Goal: Task Accomplishment & Management: Manage account settings

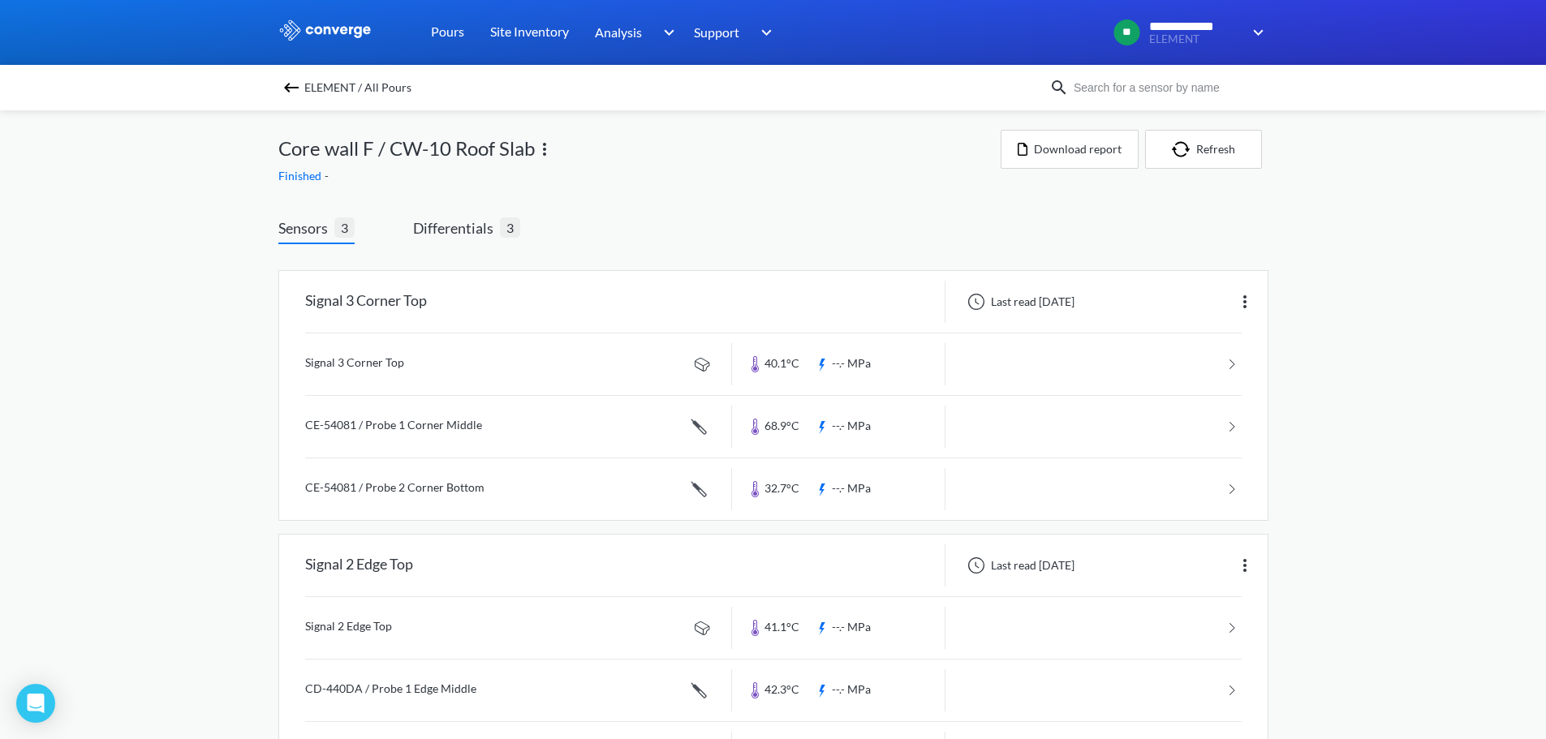
click at [291, 86] on img at bounding box center [291, 87] width 19 height 19
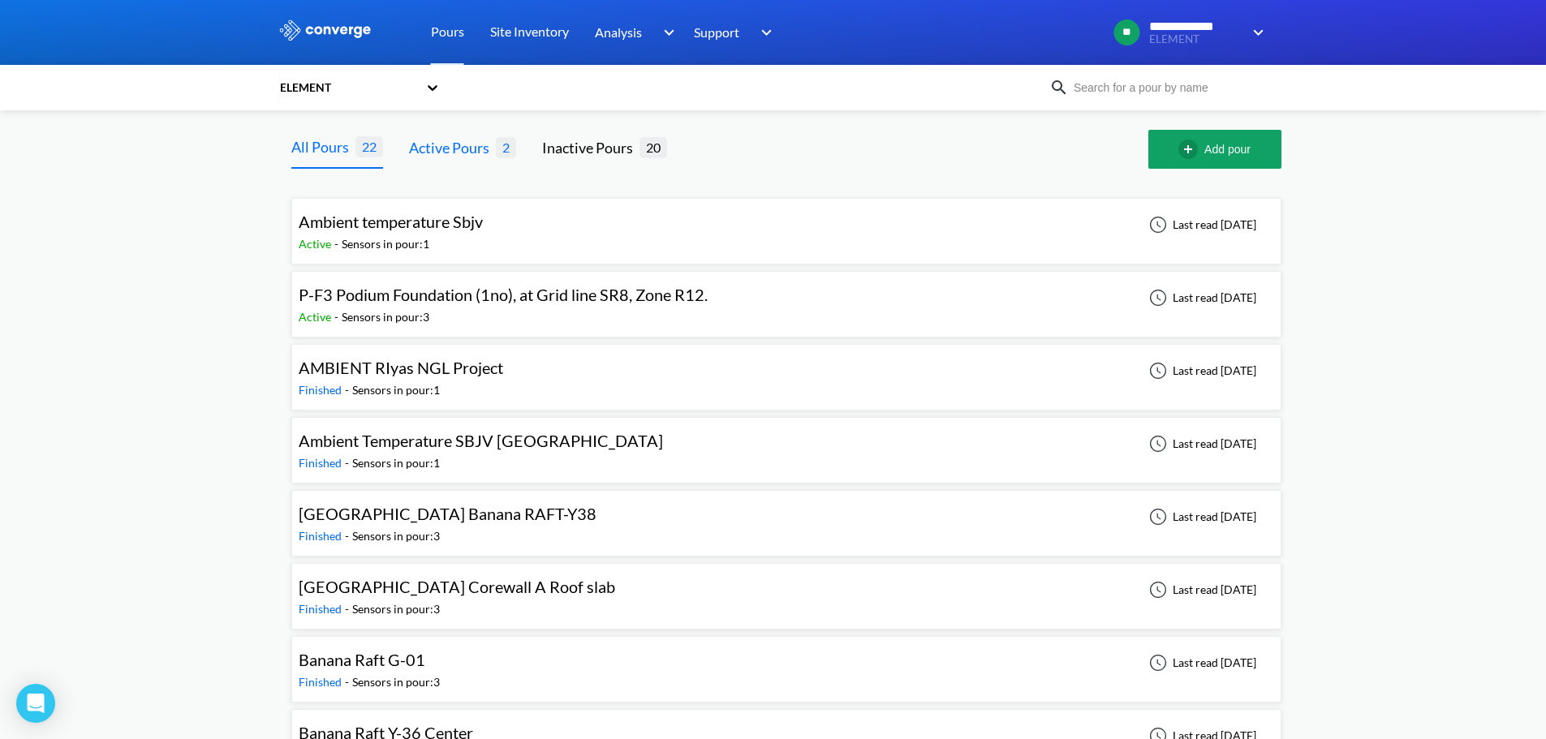
click at [454, 148] on div "Active Pours" at bounding box center [452, 147] width 87 height 23
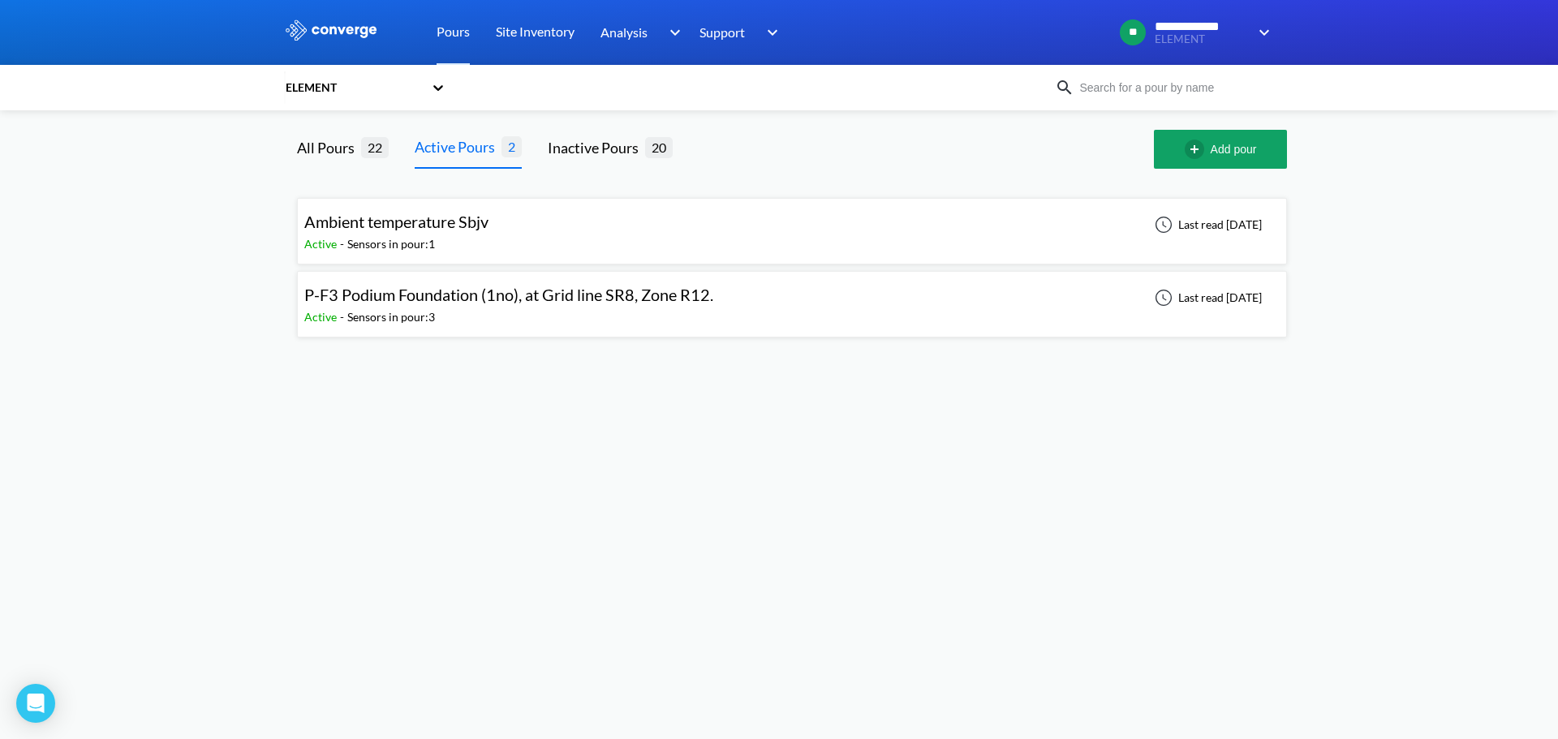
click at [454, 243] on div "Active - Sensors in pour: 1" at bounding box center [400, 244] width 192 height 18
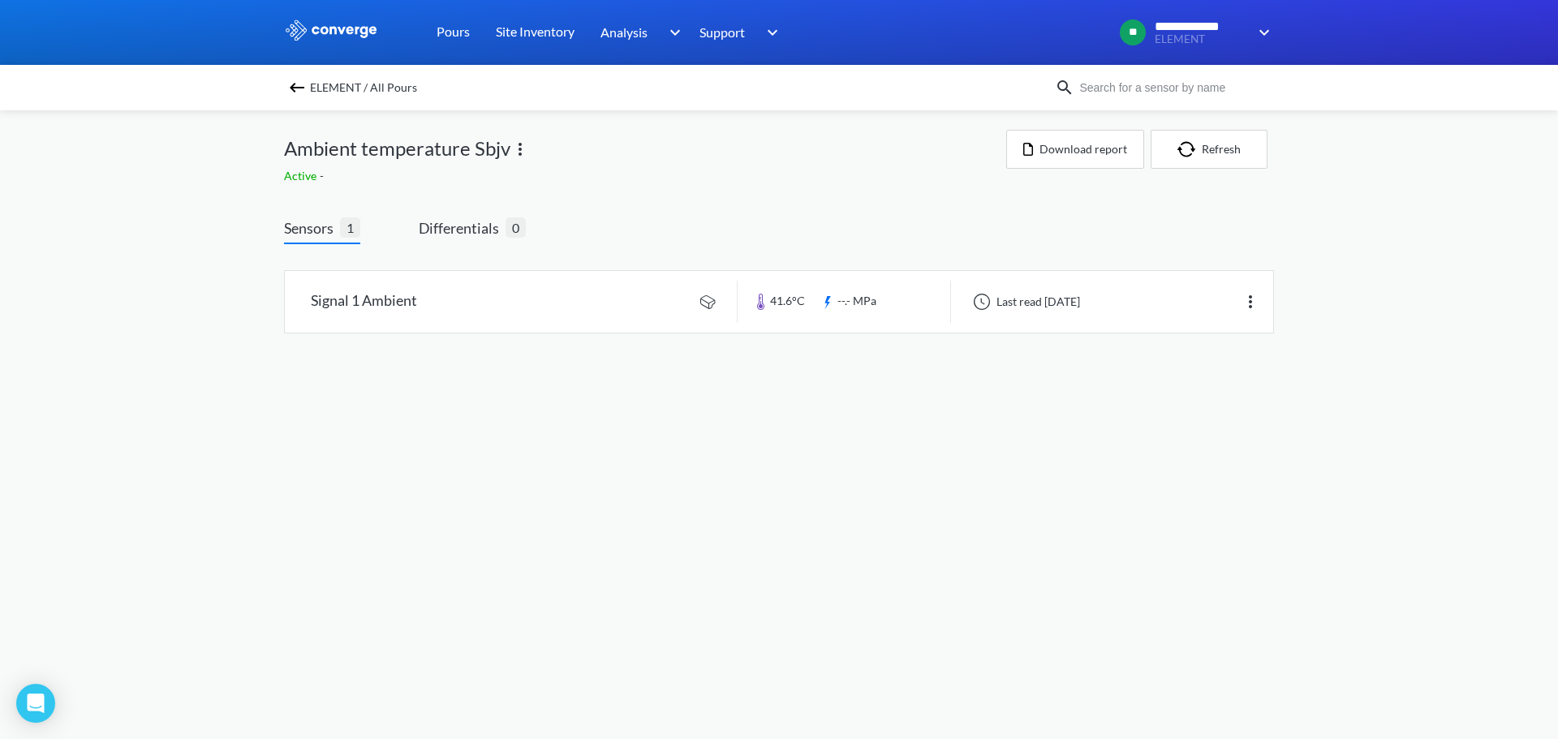
click at [286, 83] on div "ELEMENT / All Pours" at bounding box center [669, 87] width 771 height 23
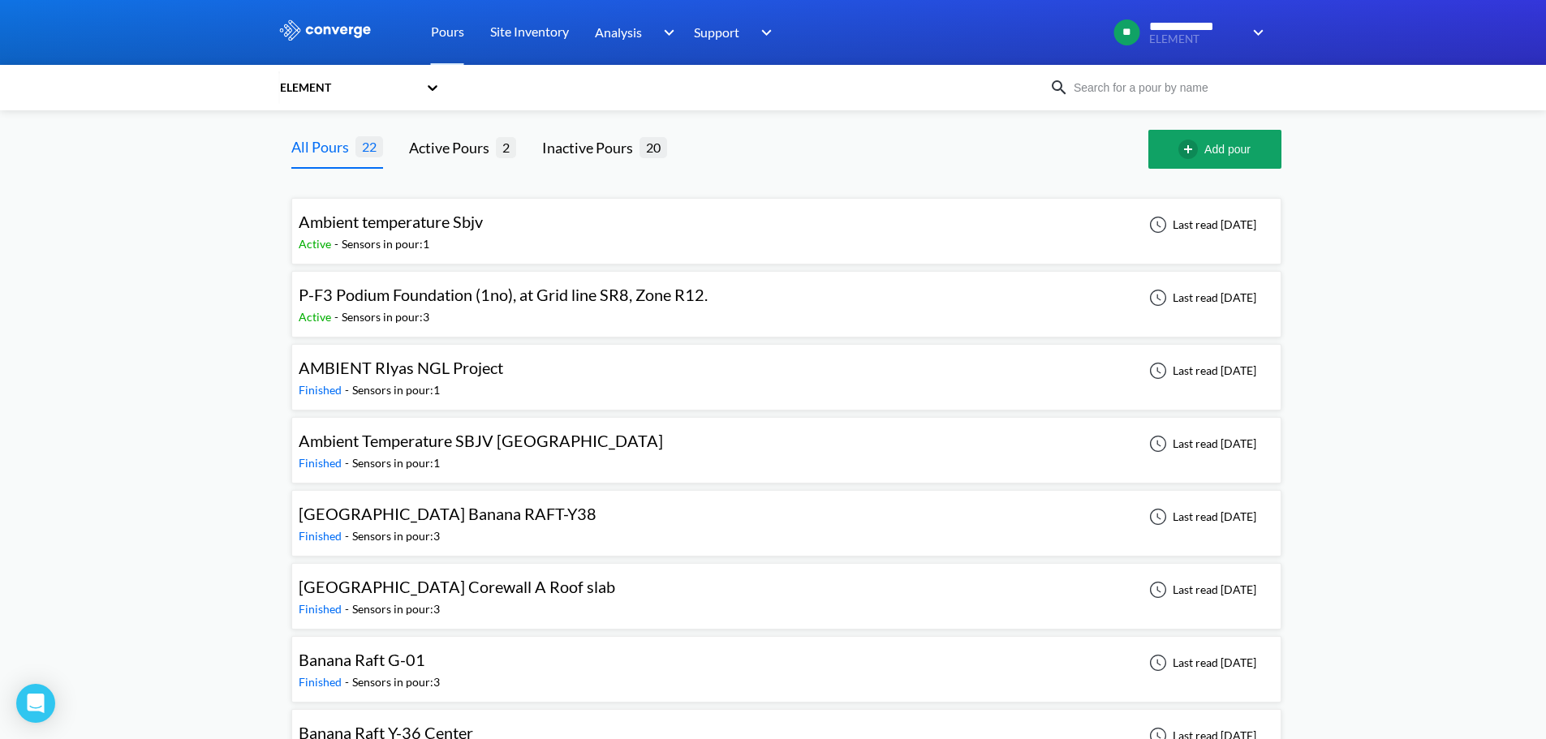
click at [386, 305] on div "P-F3 Podium Foundation (1no), at Grid line SR8, Zone R12." at bounding box center [503, 294] width 409 height 25
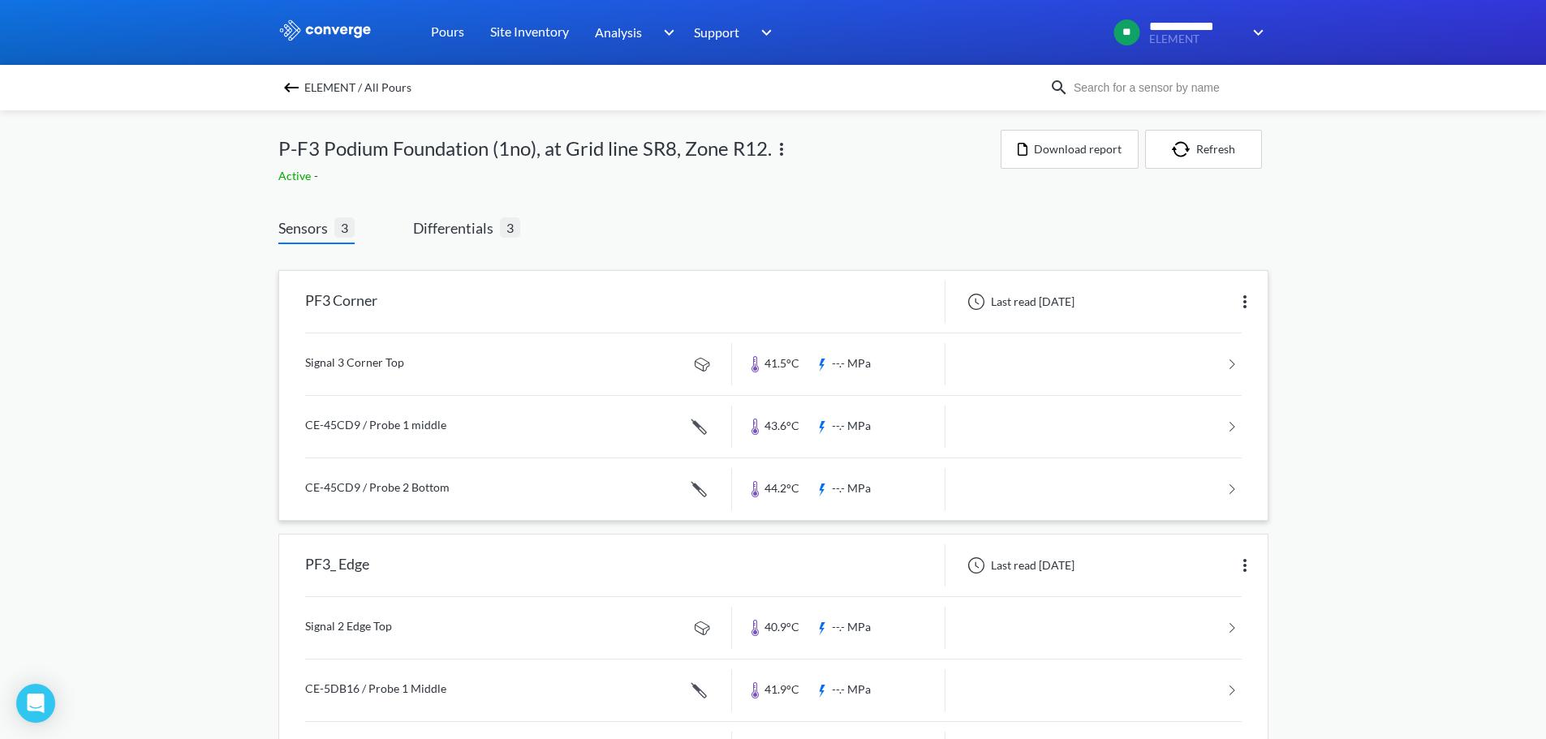
click at [1245, 305] on img at bounding box center [1244, 301] width 19 height 19
click at [1245, 305] on div "Edit" at bounding box center [1202, 301] width 104 height 31
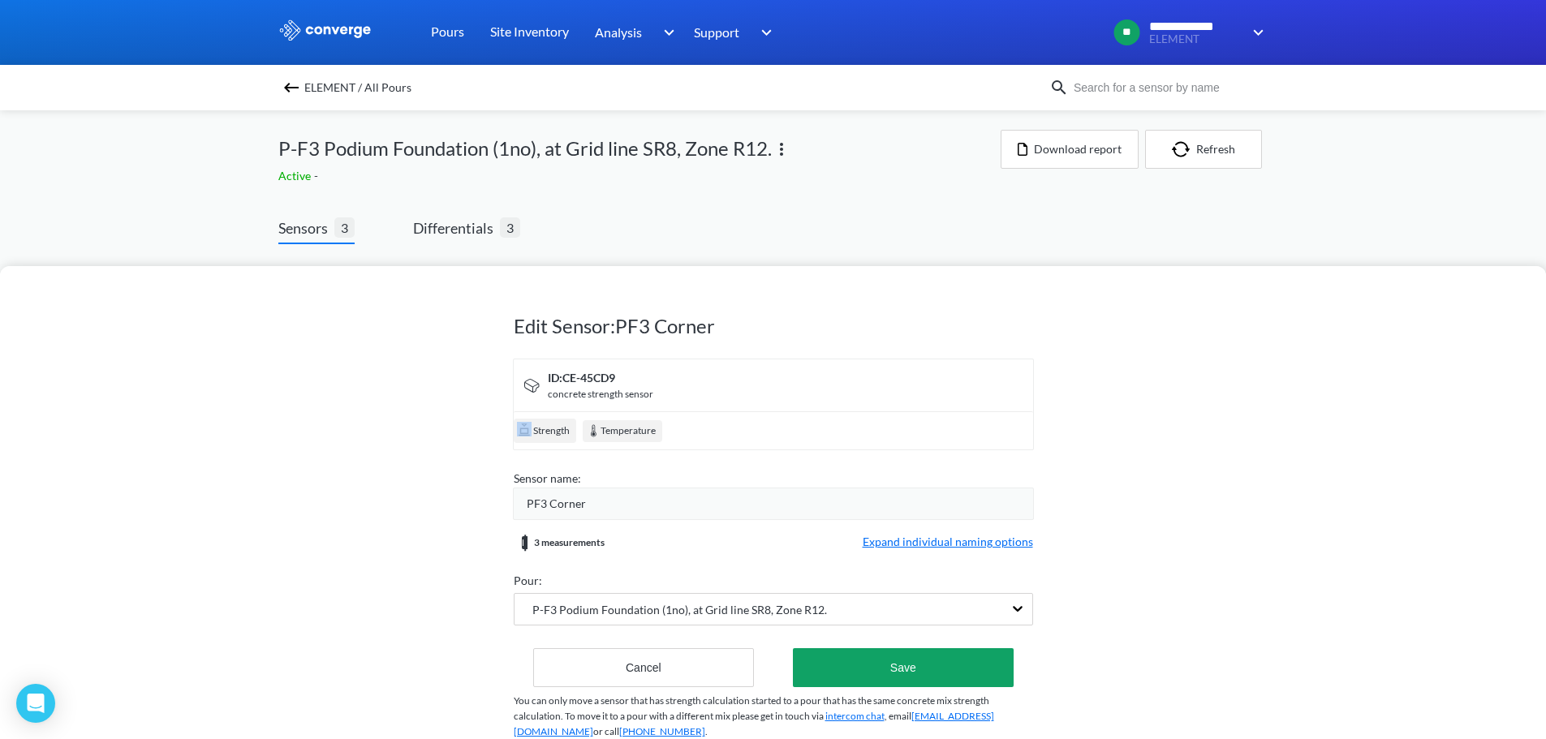
click at [1245, 305] on div "Edit Sensor: PF3 Corner ID: CE-45CD9 concrete strength sensor Strength Temperat…" at bounding box center [773, 502] width 1546 height 473
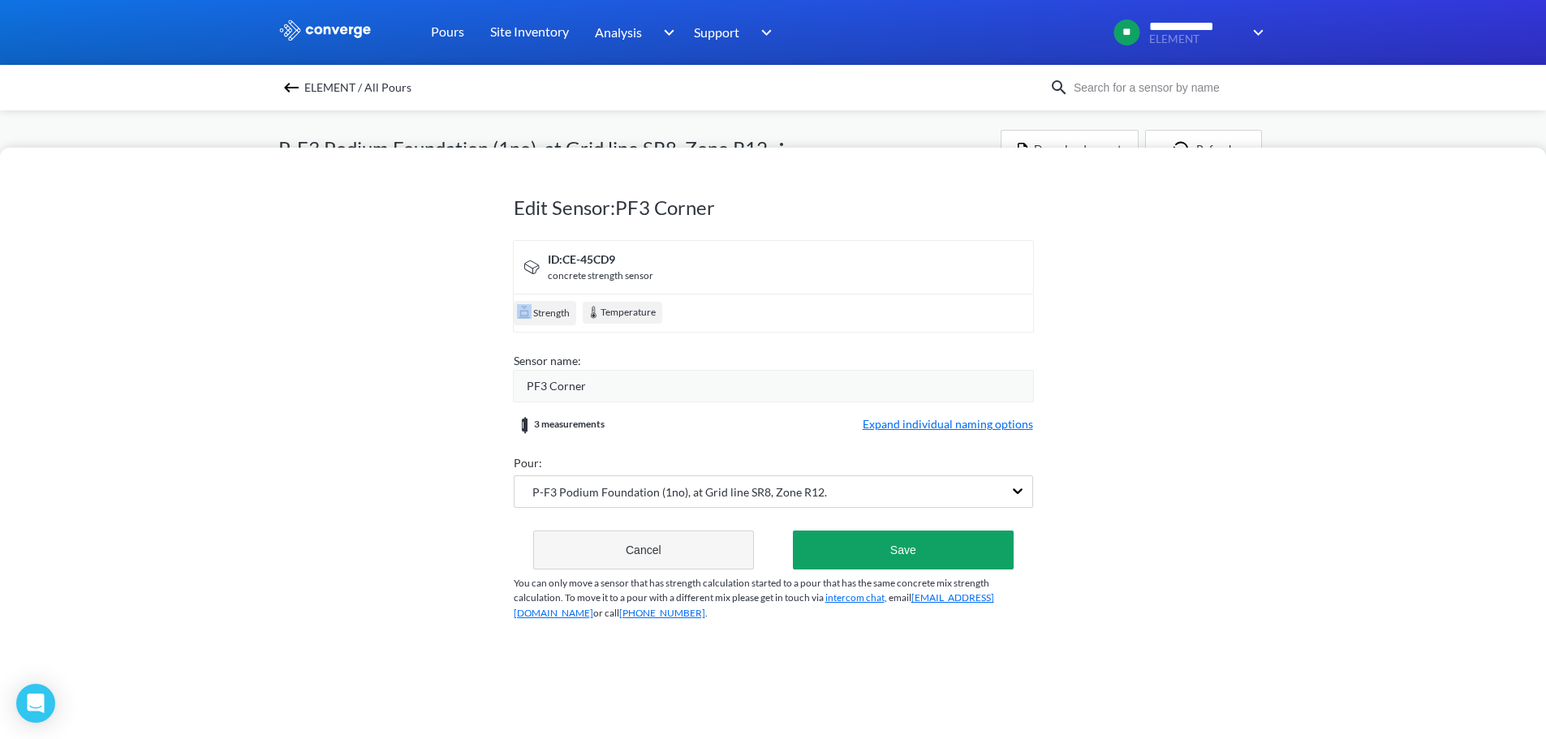
click at [597, 561] on button "Cancel" at bounding box center [643, 550] width 221 height 39
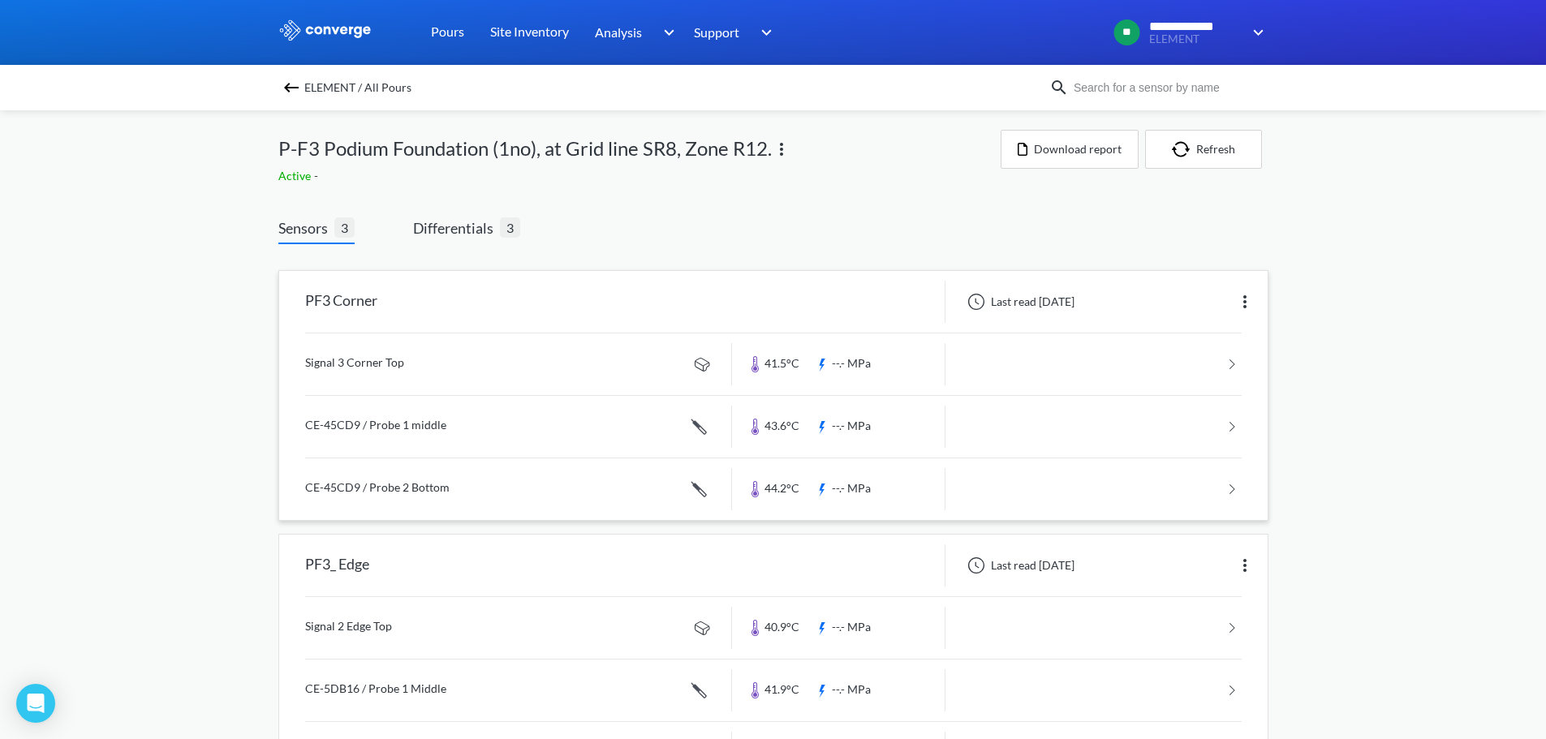
click at [1244, 295] on img at bounding box center [1244, 301] width 19 height 19
click at [1192, 296] on div "Edit" at bounding box center [1202, 301] width 104 height 31
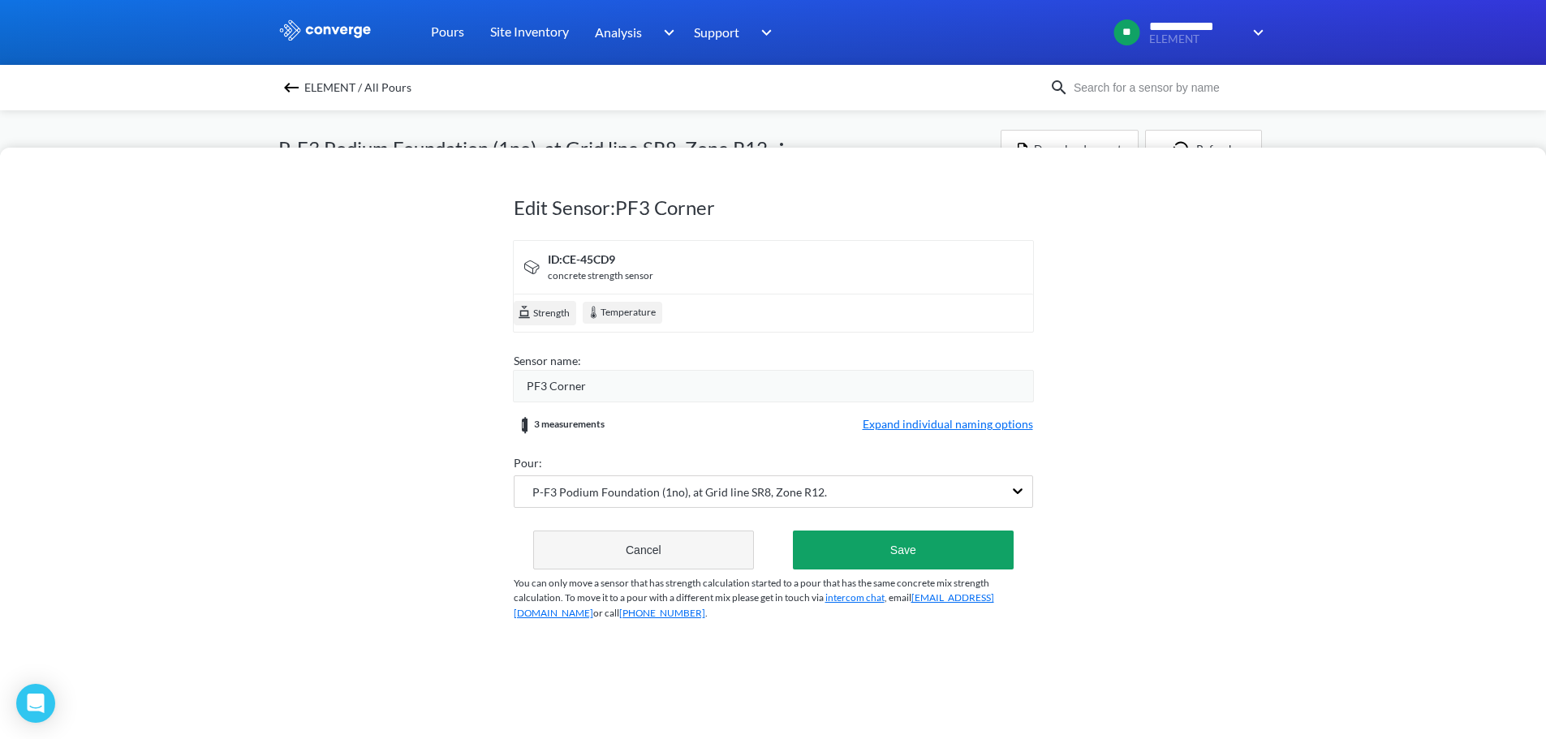
click at [706, 564] on button "Cancel" at bounding box center [643, 550] width 221 height 39
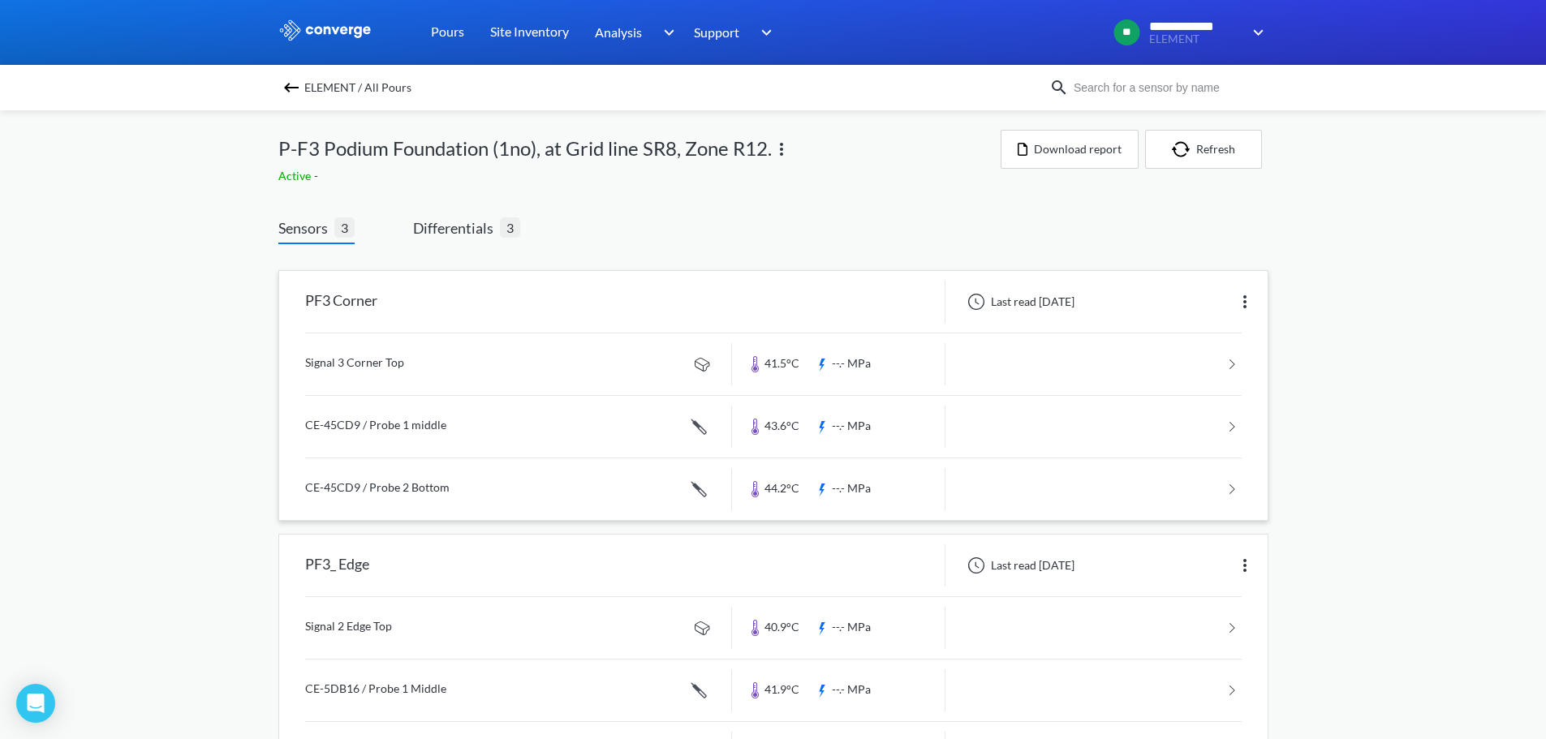
click at [401, 365] on link at bounding box center [773, 364] width 936 height 62
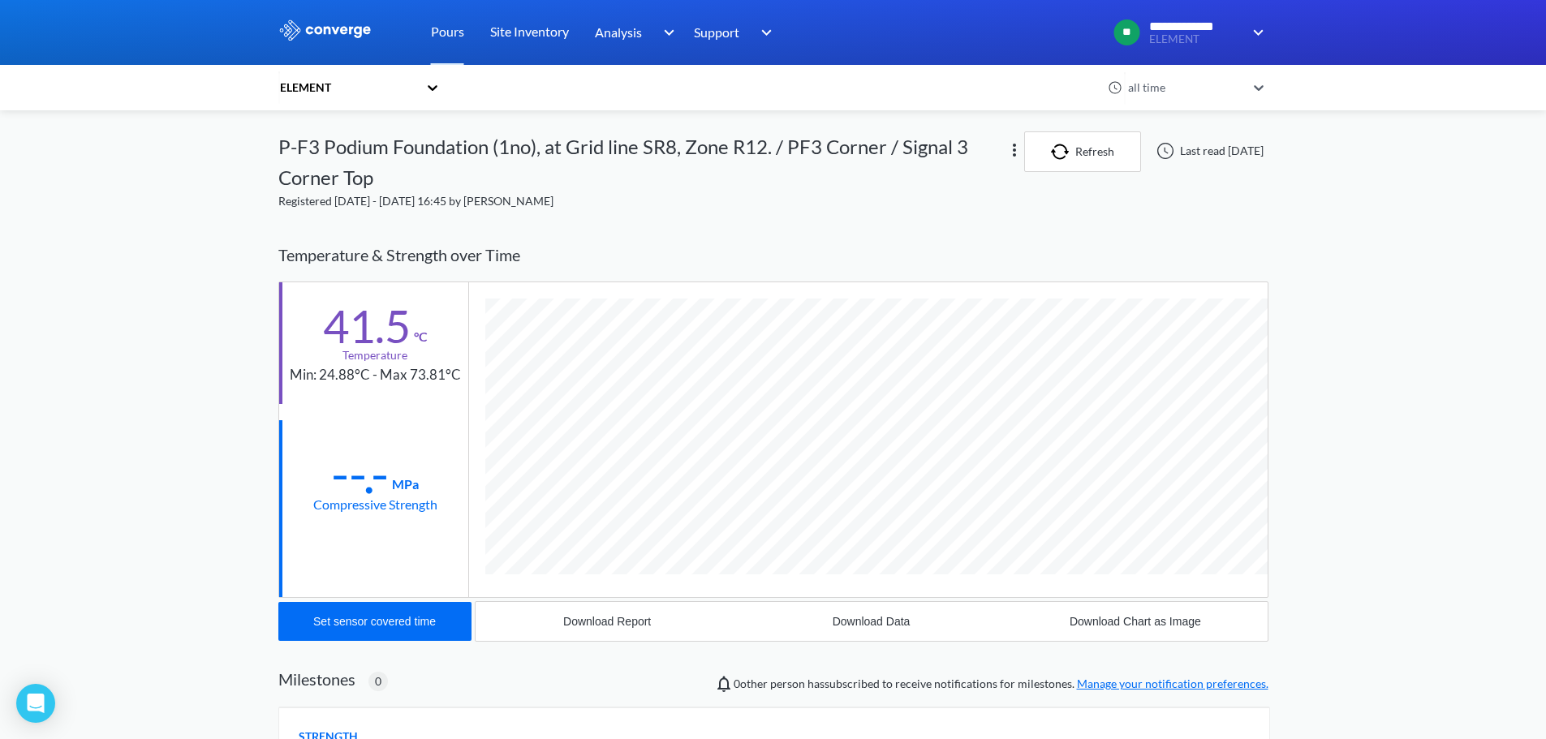
click at [1266, 86] on icon at bounding box center [1258, 88] width 16 height 16
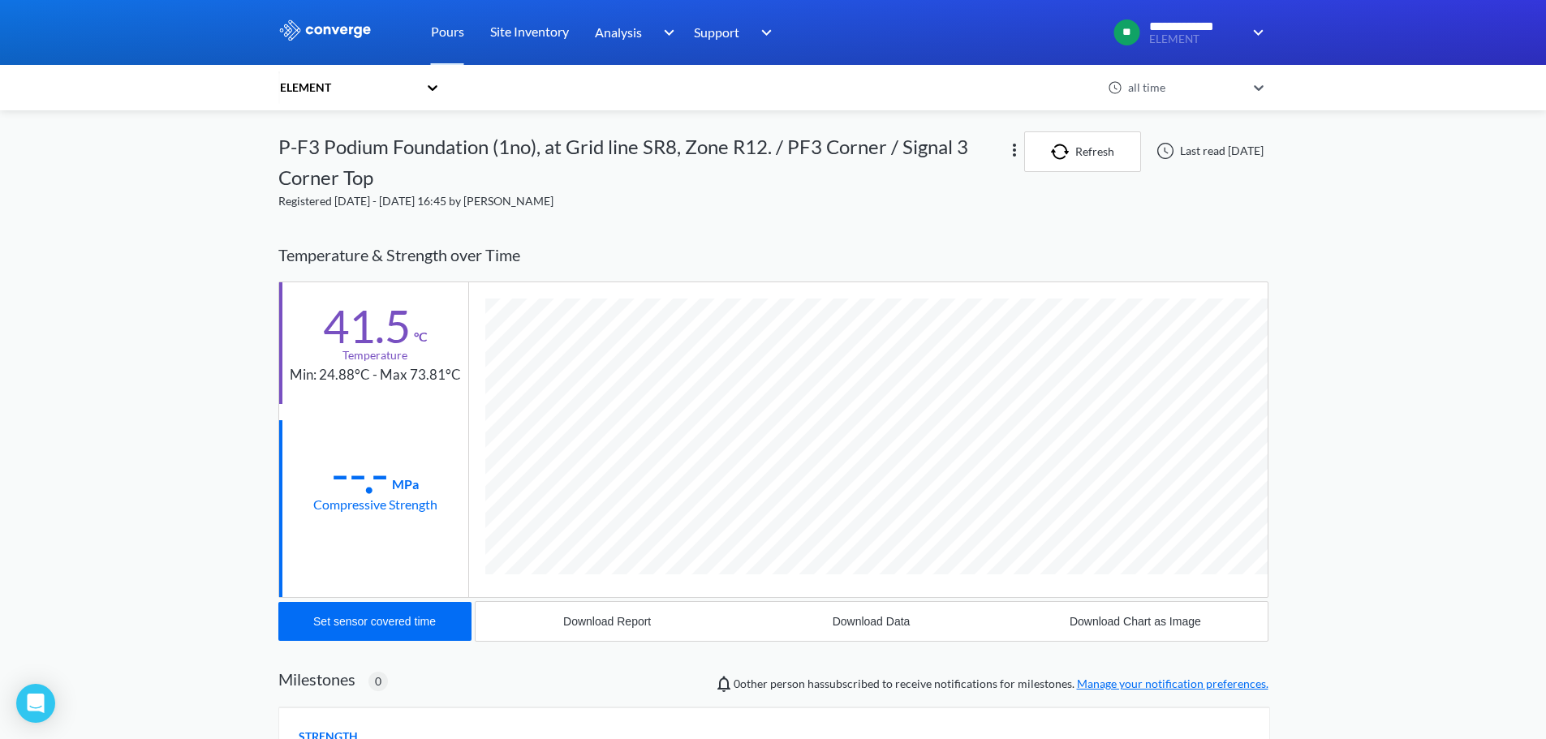
click at [441, 88] on icon at bounding box center [432, 88] width 16 height 16
click at [1264, 84] on icon at bounding box center [1258, 88] width 16 height 16
click at [436, 88] on icon at bounding box center [433, 88] width 10 height 6
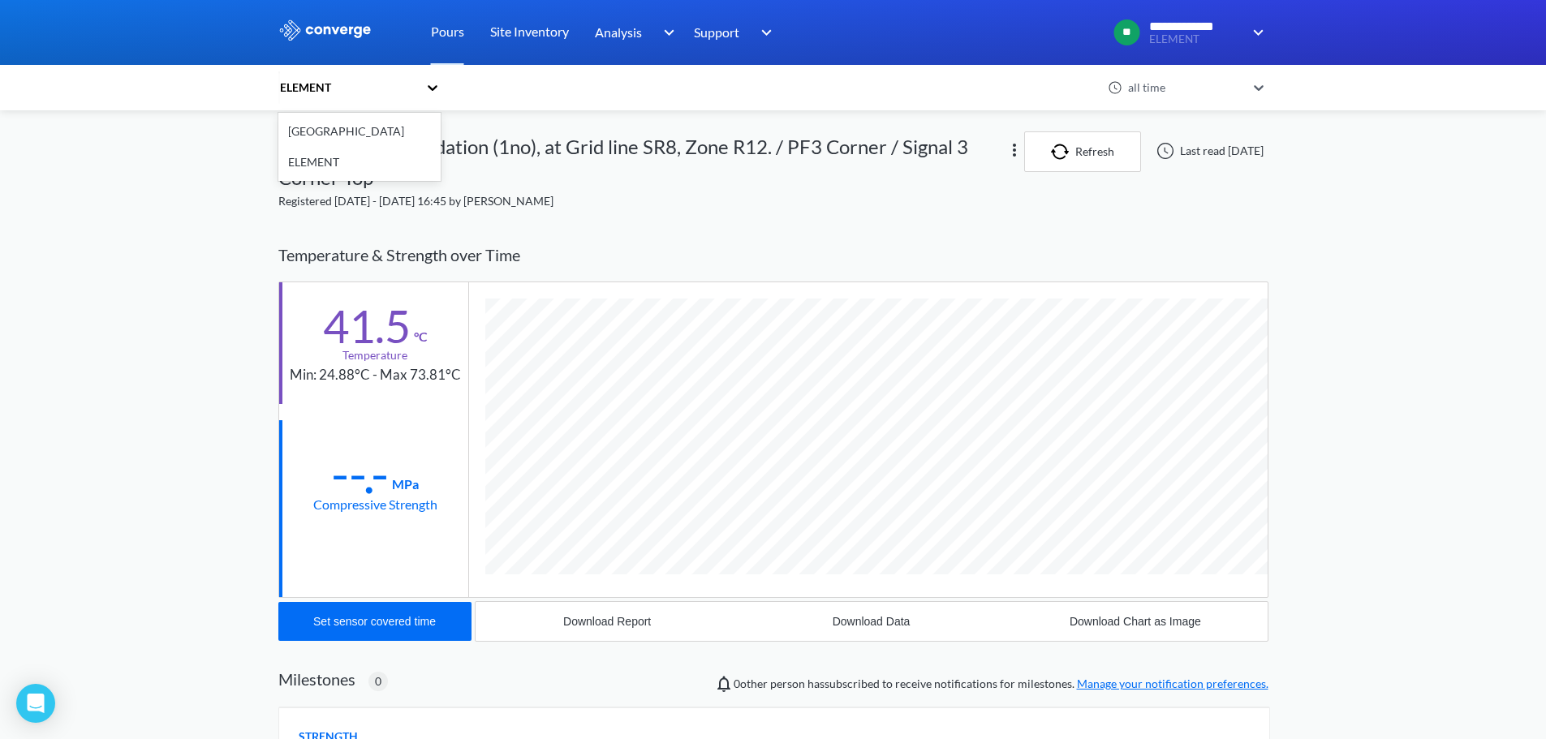
click at [436, 88] on icon at bounding box center [433, 88] width 10 height 6
click at [360, 130] on div "[GEOGRAPHIC_DATA]" at bounding box center [359, 131] width 162 height 31
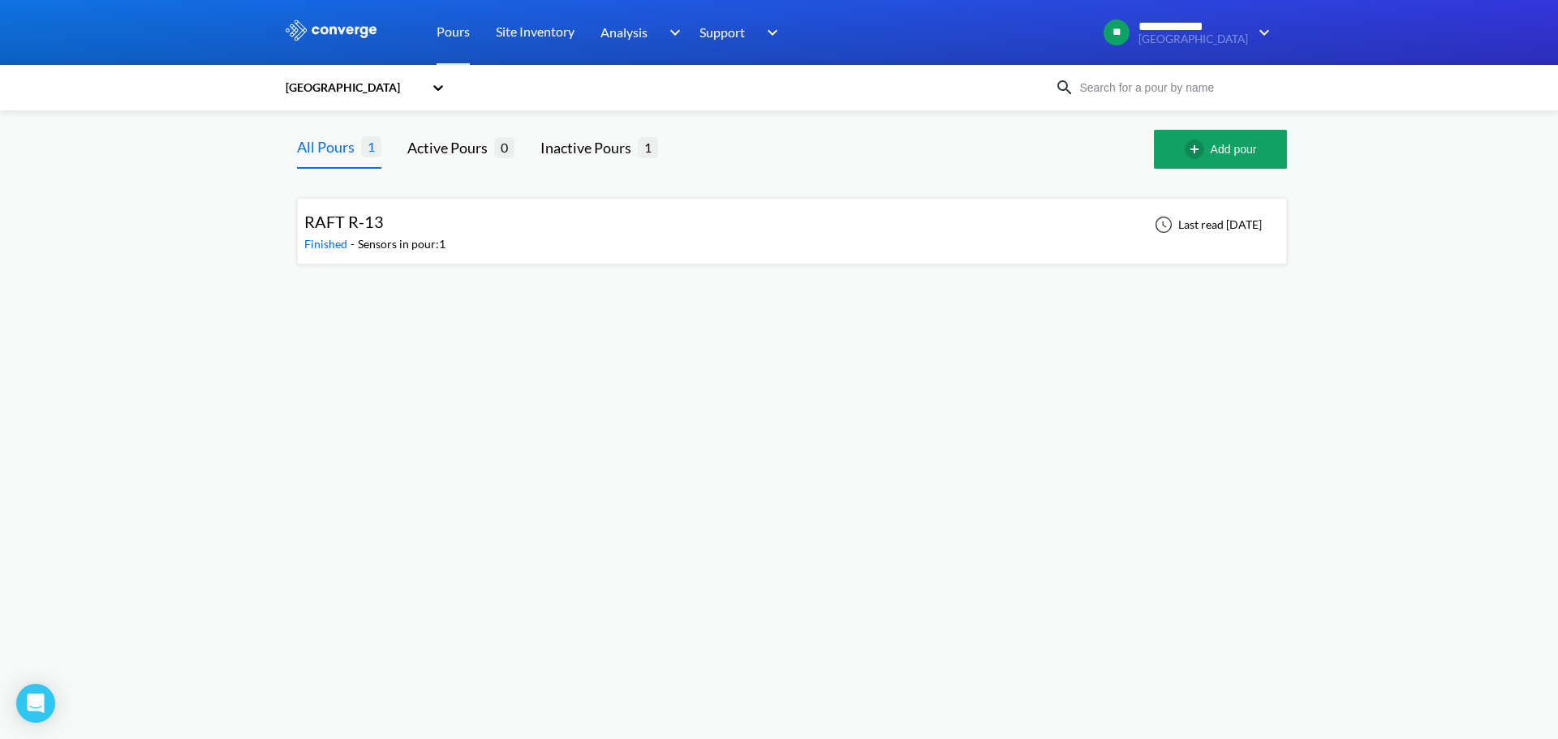
click at [438, 92] on icon at bounding box center [438, 88] width 16 height 16
click at [363, 159] on div "ELEMENT" at bounding box center [365, 162] width 162 height 31
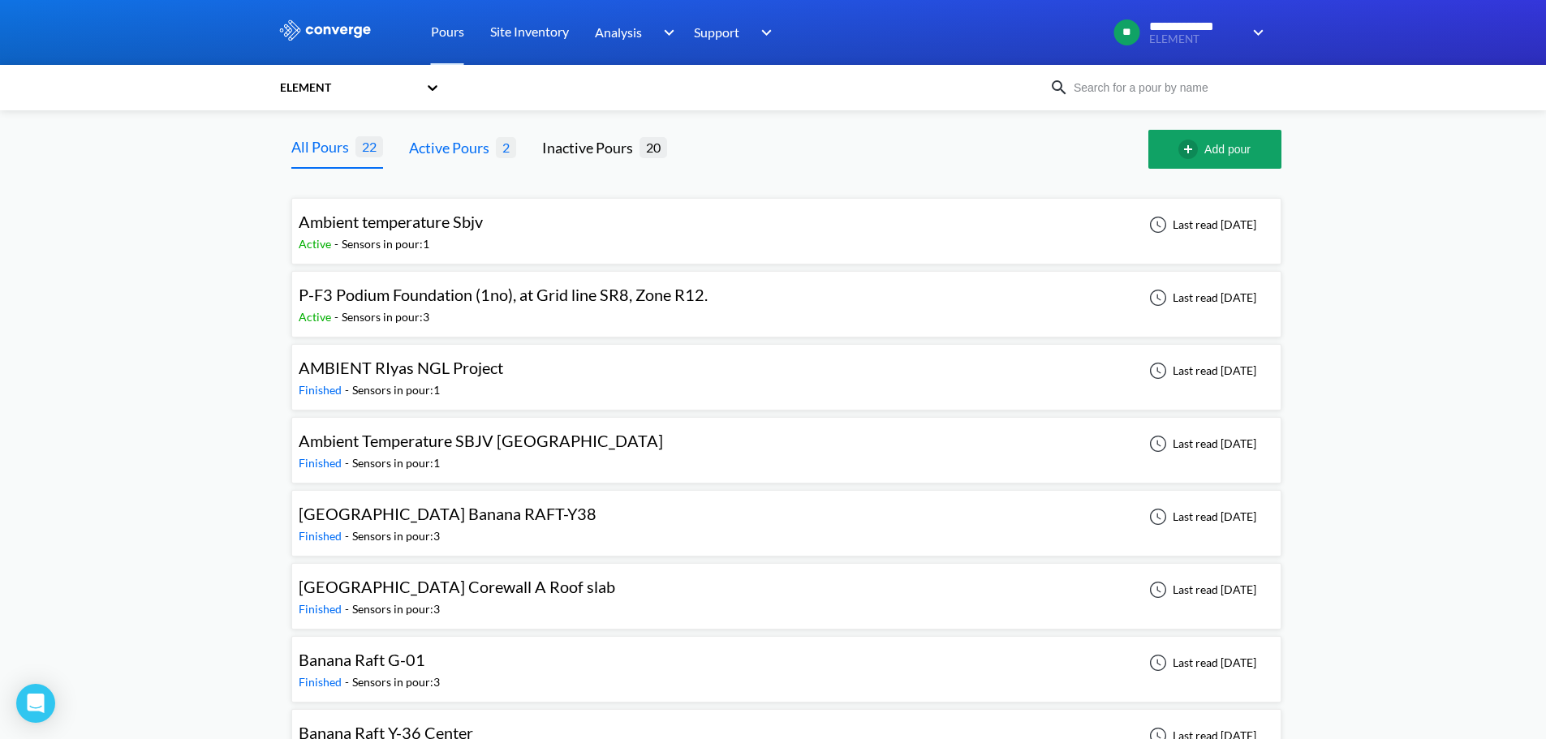
click at [446, 145] on div "Active Pours" at bounding box center [452, 147] width 87 height 23
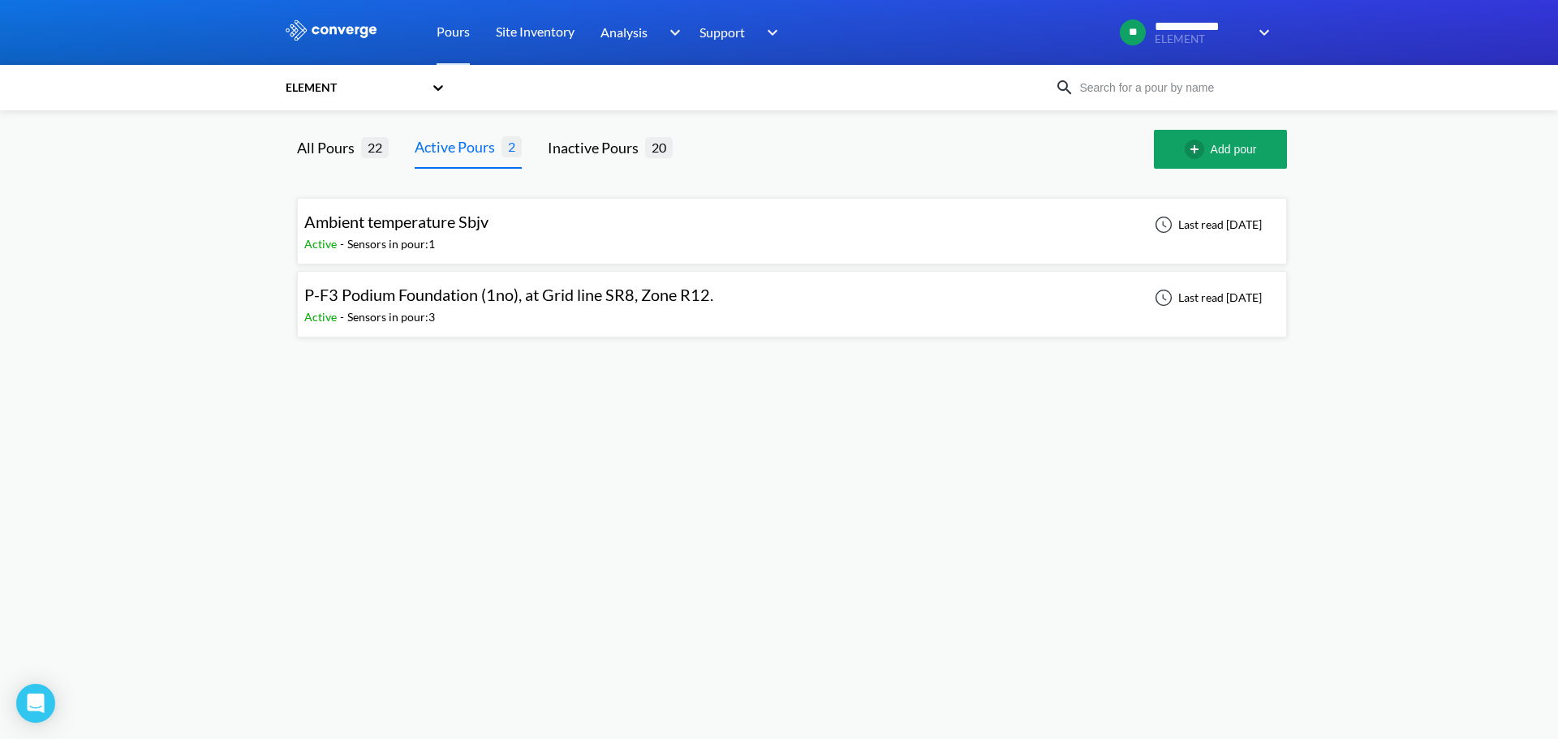
click at [460, 303] on span "P-F3 Podium Foundation (1no), at Grid line SR8, Zone R12." at bounding box center [508, 294] width 409 height 19
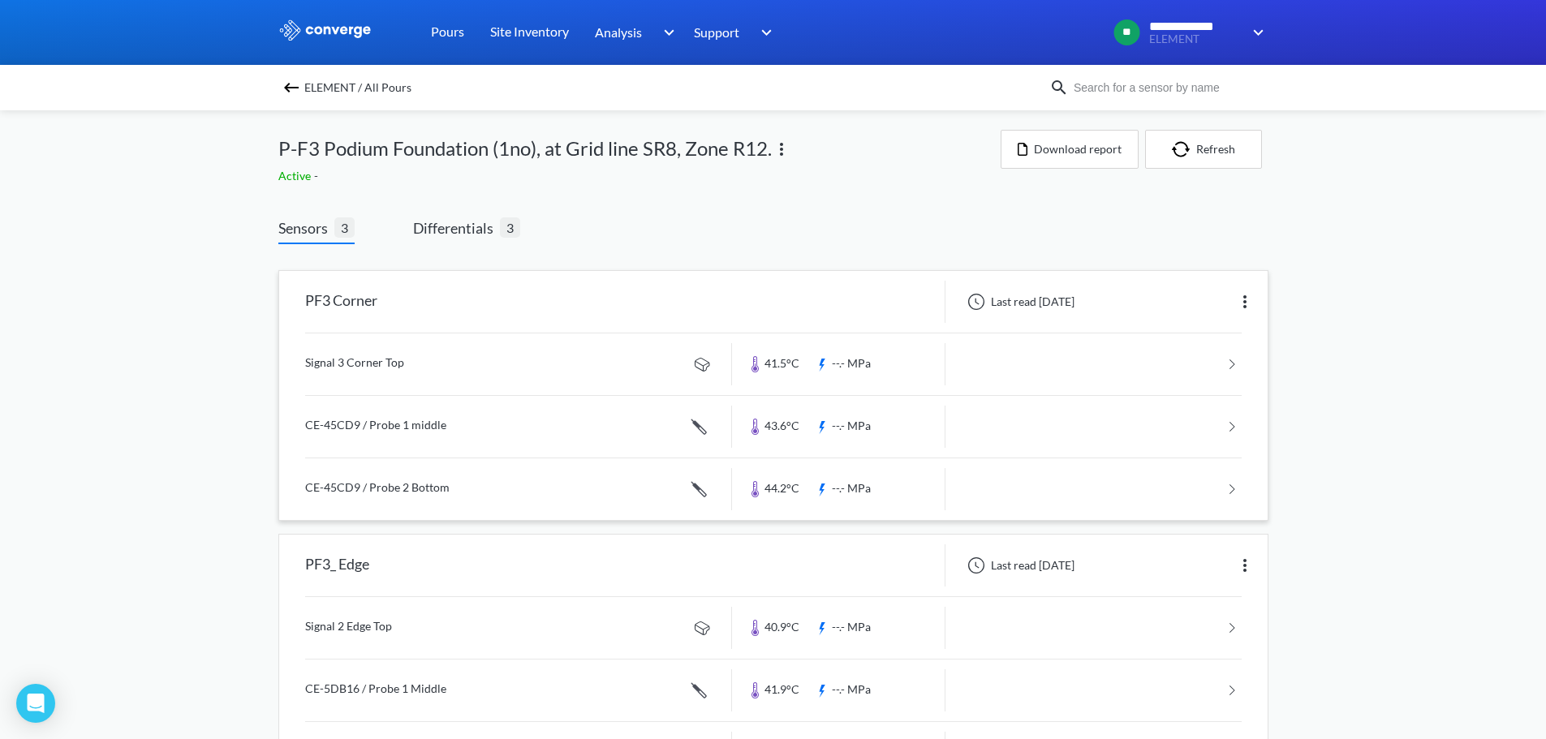
click at [1243, 299] on img at bounding box center [1244, 301] width 19 height 19
click at [1193, 306] on div "Edit" at bounding box center [1202, 301] width 104 height 31
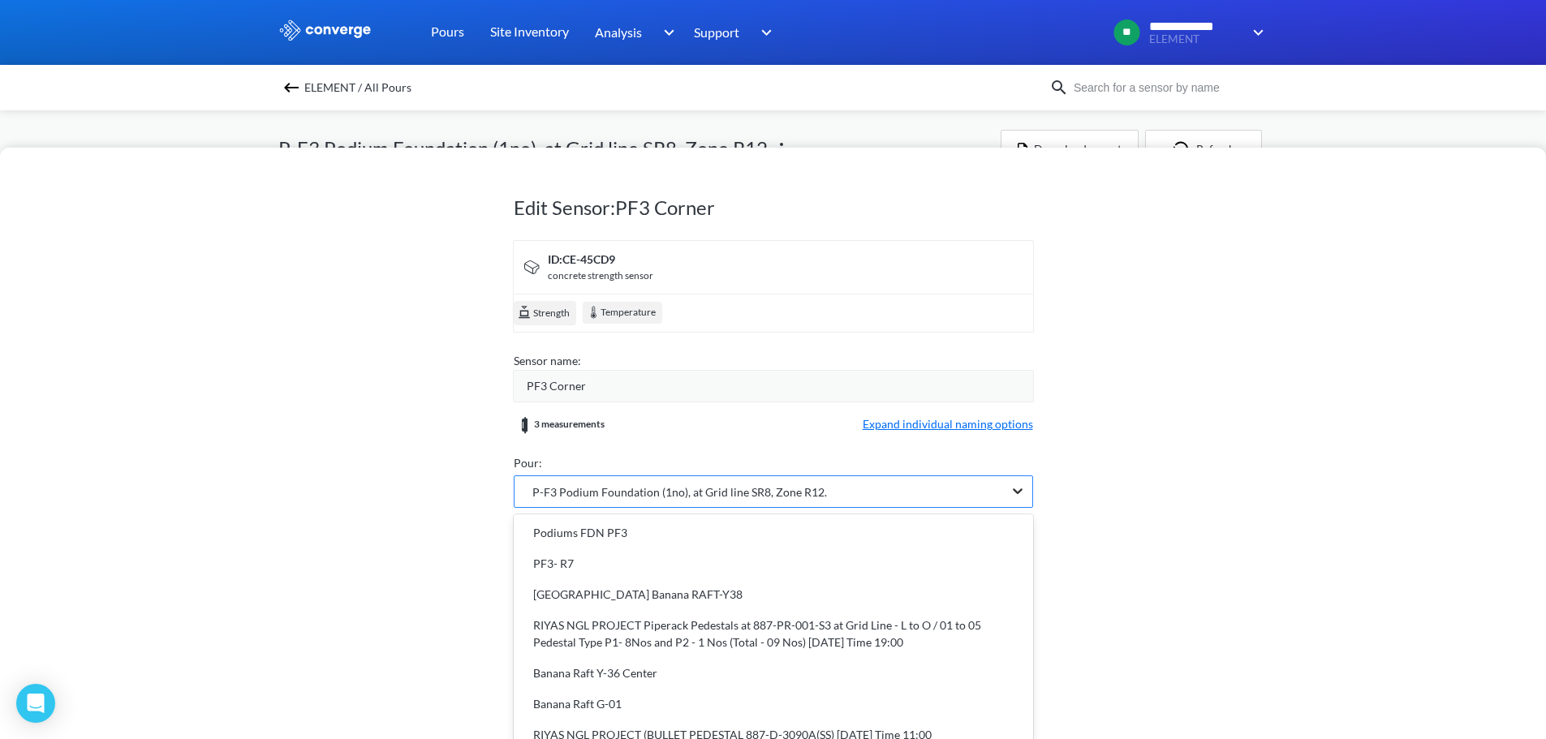
scroll to position [25, 0]
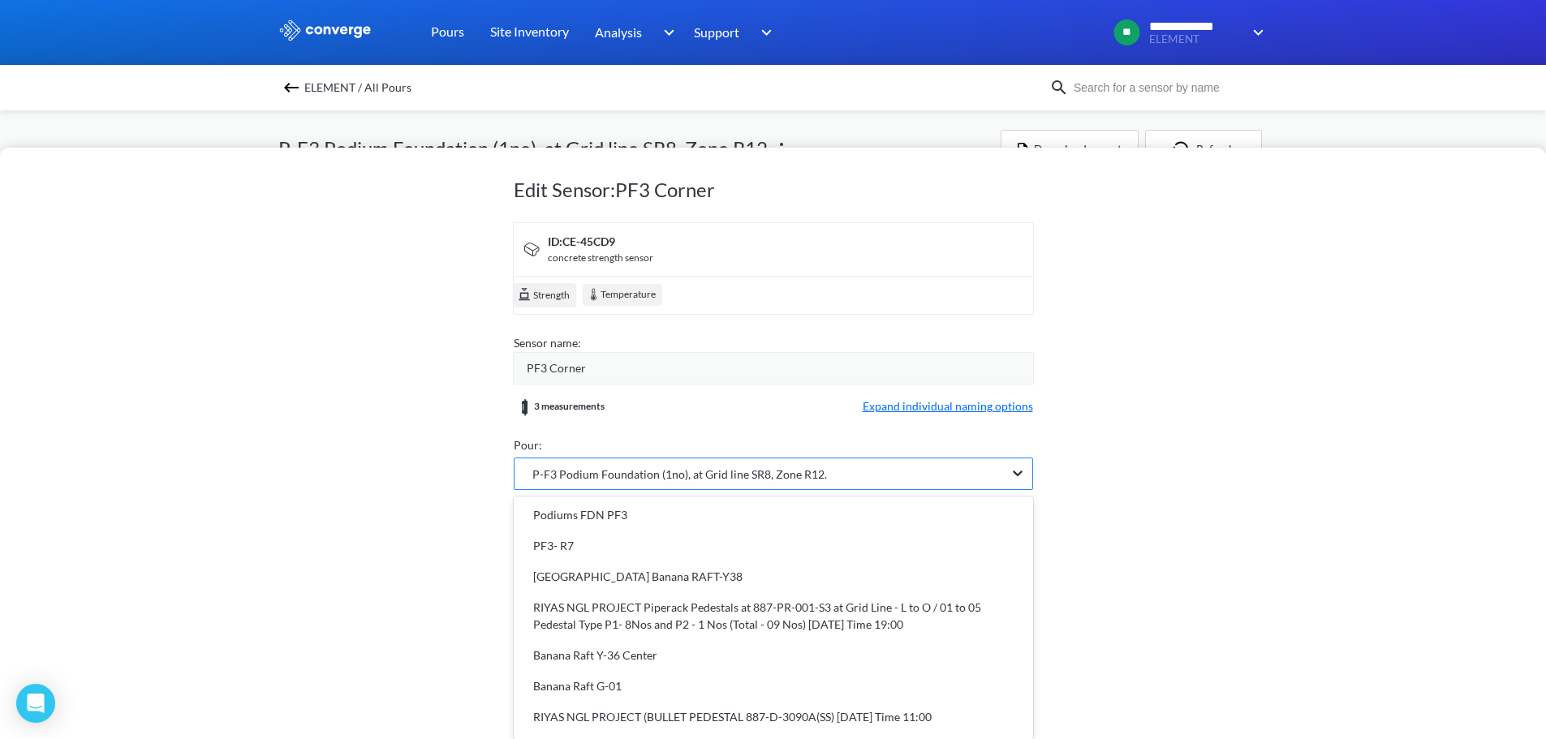
click at [1023, 487] on form "ID: CE-45CD9 concrete strength sensor Strength Temperature Sensor name: PF3 Cor…" at bounding box center [773, 386] width 519 height 329
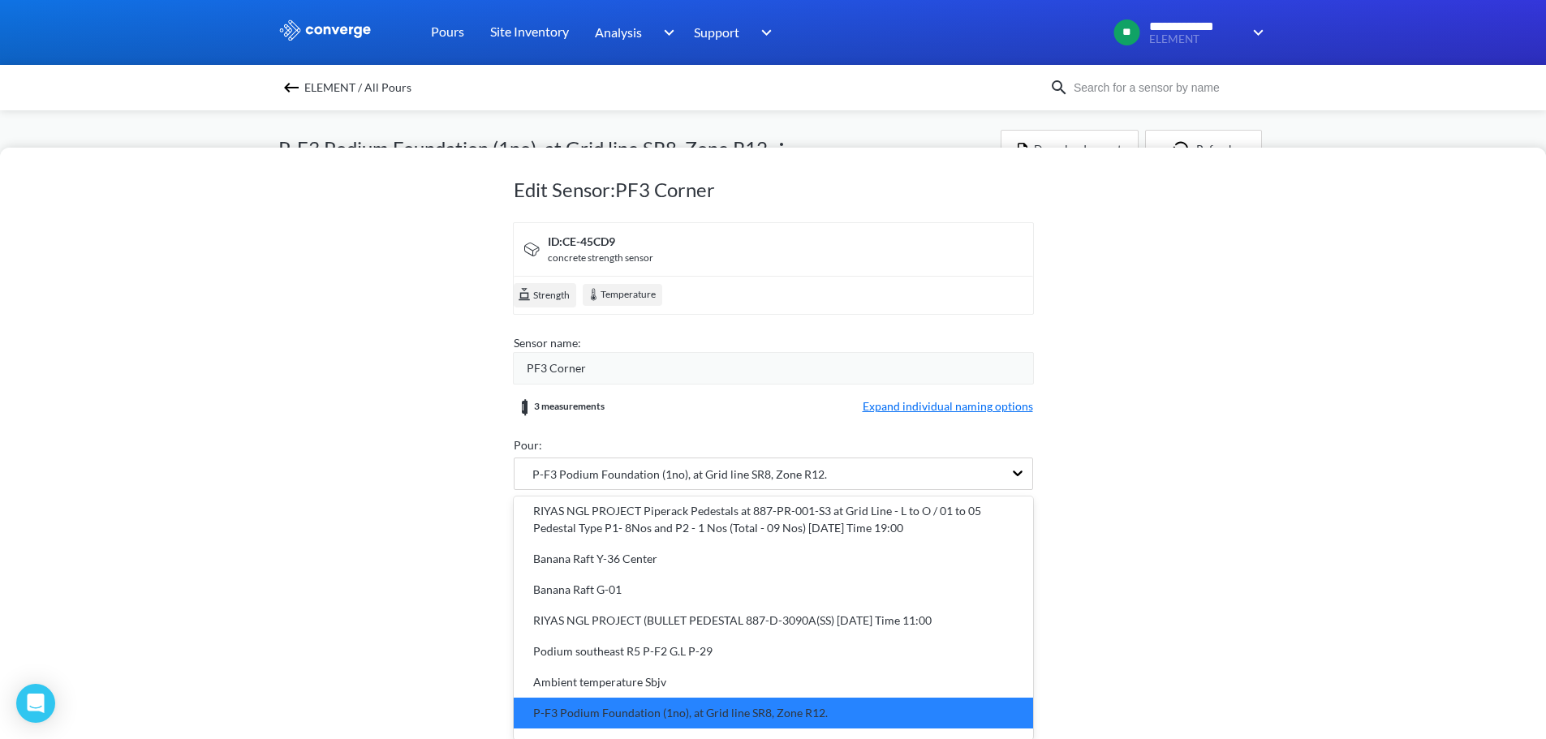
scroll to position [0, 0]
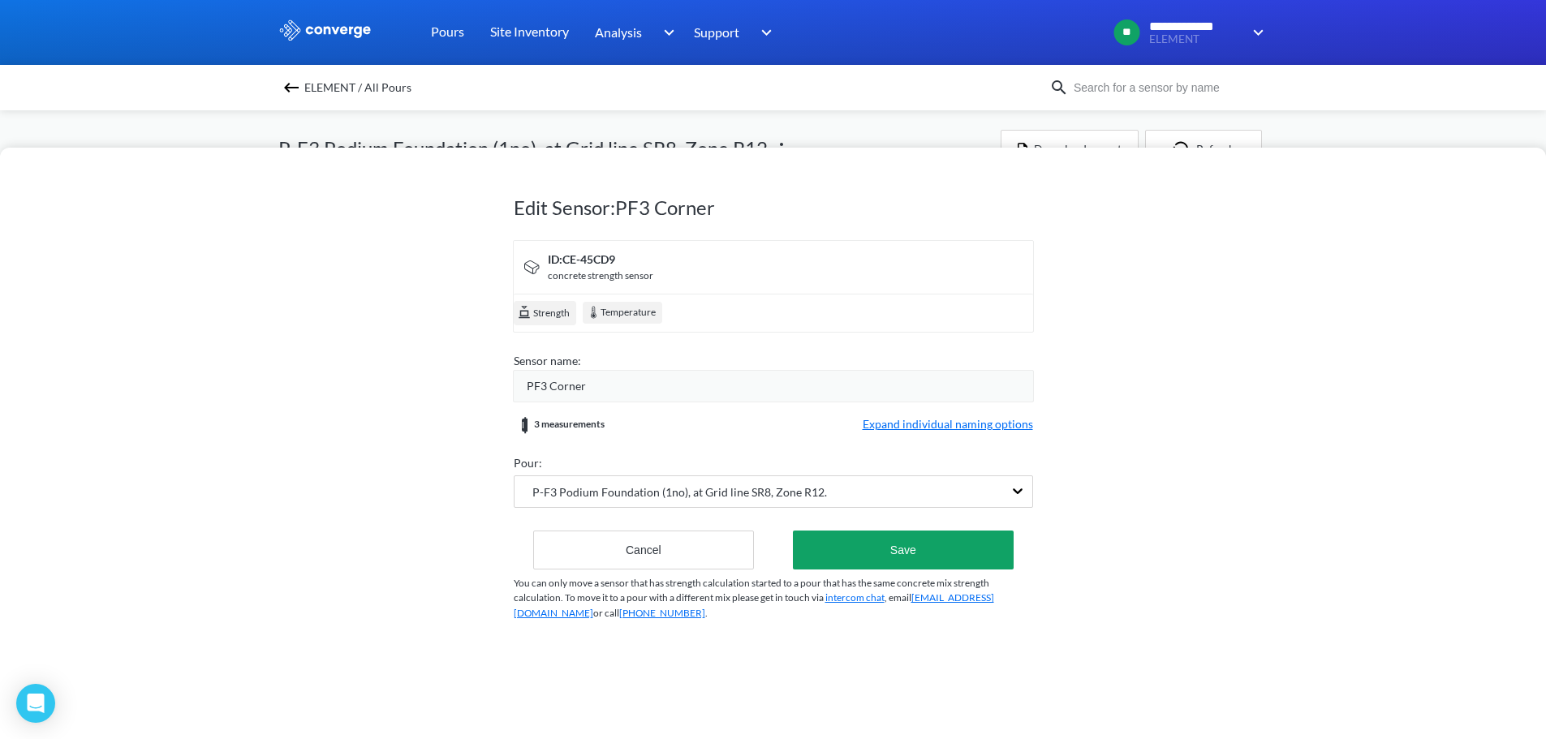
drag, startPoint x: 885, startPoint y: 460, endPoint x: 615, endPoint y: 451, distance: 270.3
click at [615, 451] on form "ID: CE-45CD9 concrete strength sensor Strength Temperature Sensor name: PF3 Cor…" at bounding box center [773, 404] width 519 height 329
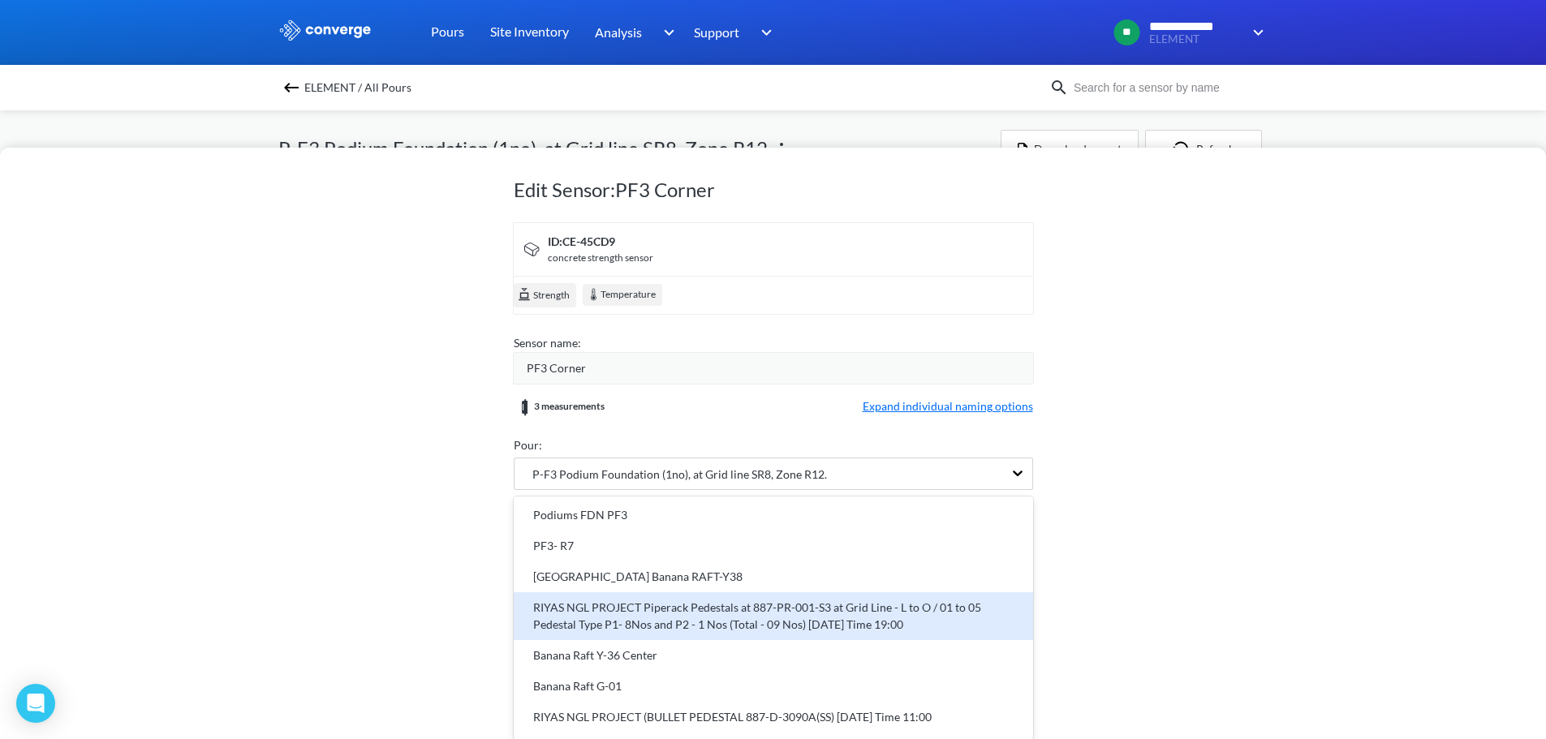
scroll to position [97, 0]
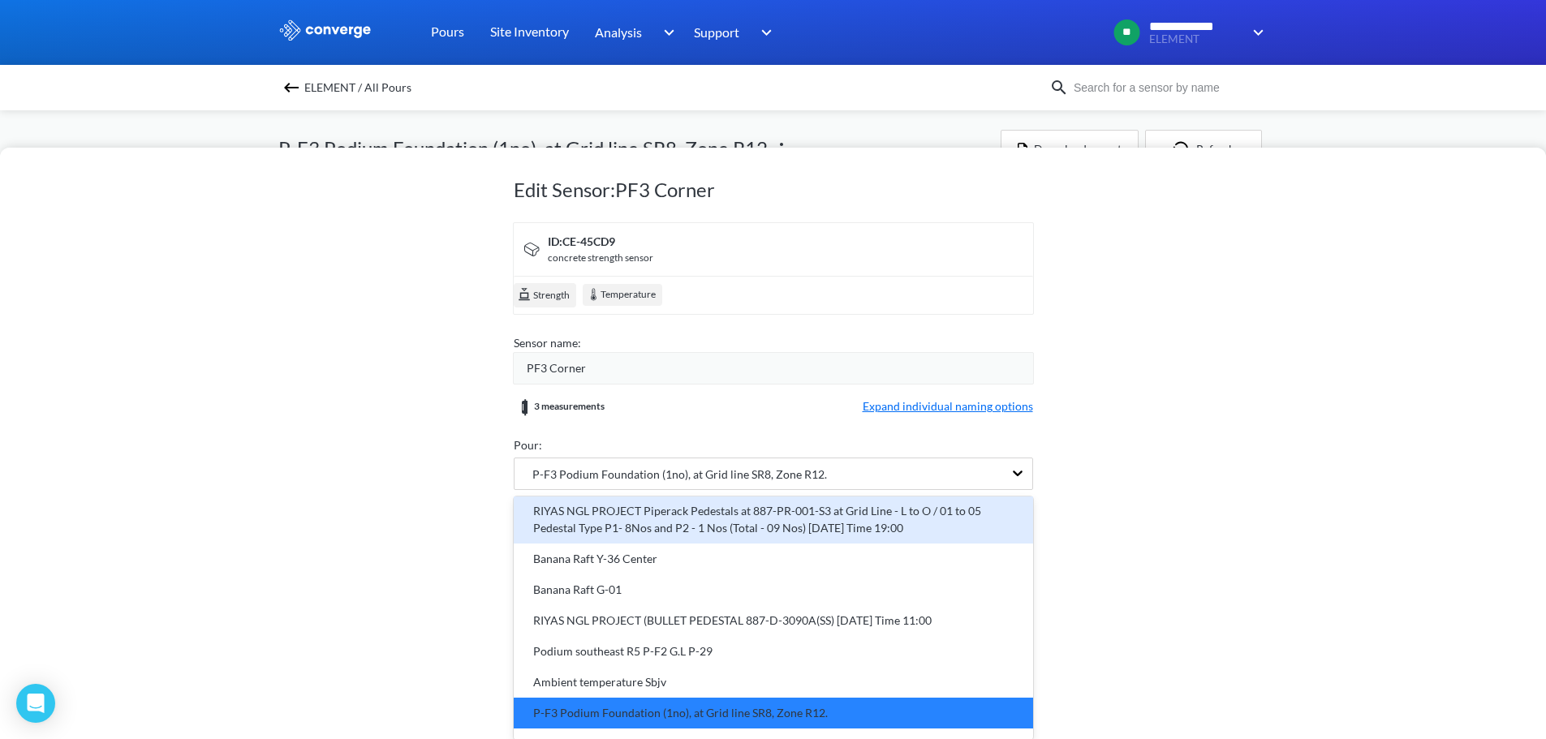
drag, startPoint x: 836, startPoint y: 493, endPoint x: 686, endPoint y: 488, distance: 150.2
click at [686, 488] on form "ID: CE-45CD9 concrete strength sensor Strength Temperature Sensor name: PF3 Cor…" at bounding box center [773, 386] width 519 height 329
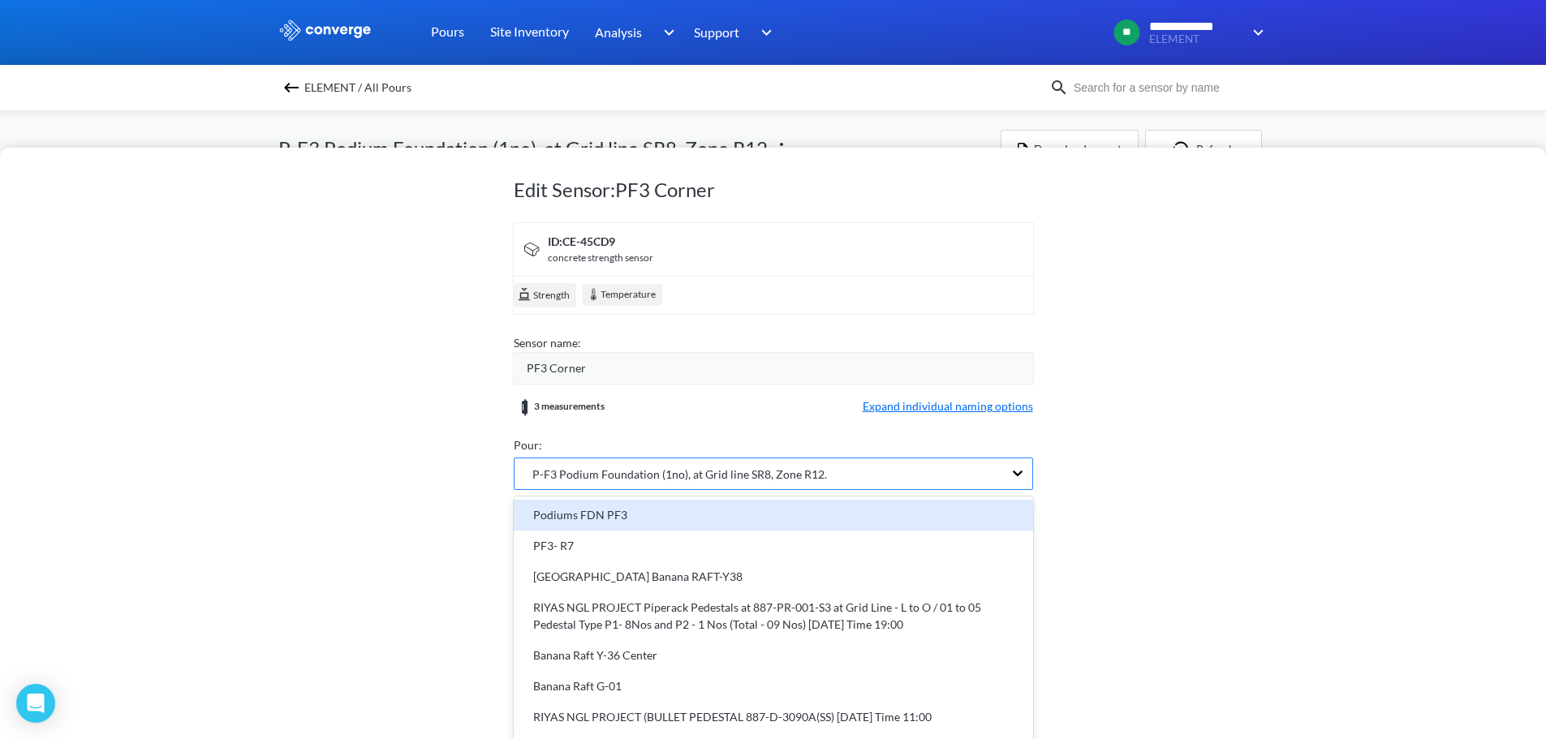
scroll to position [0, 0]
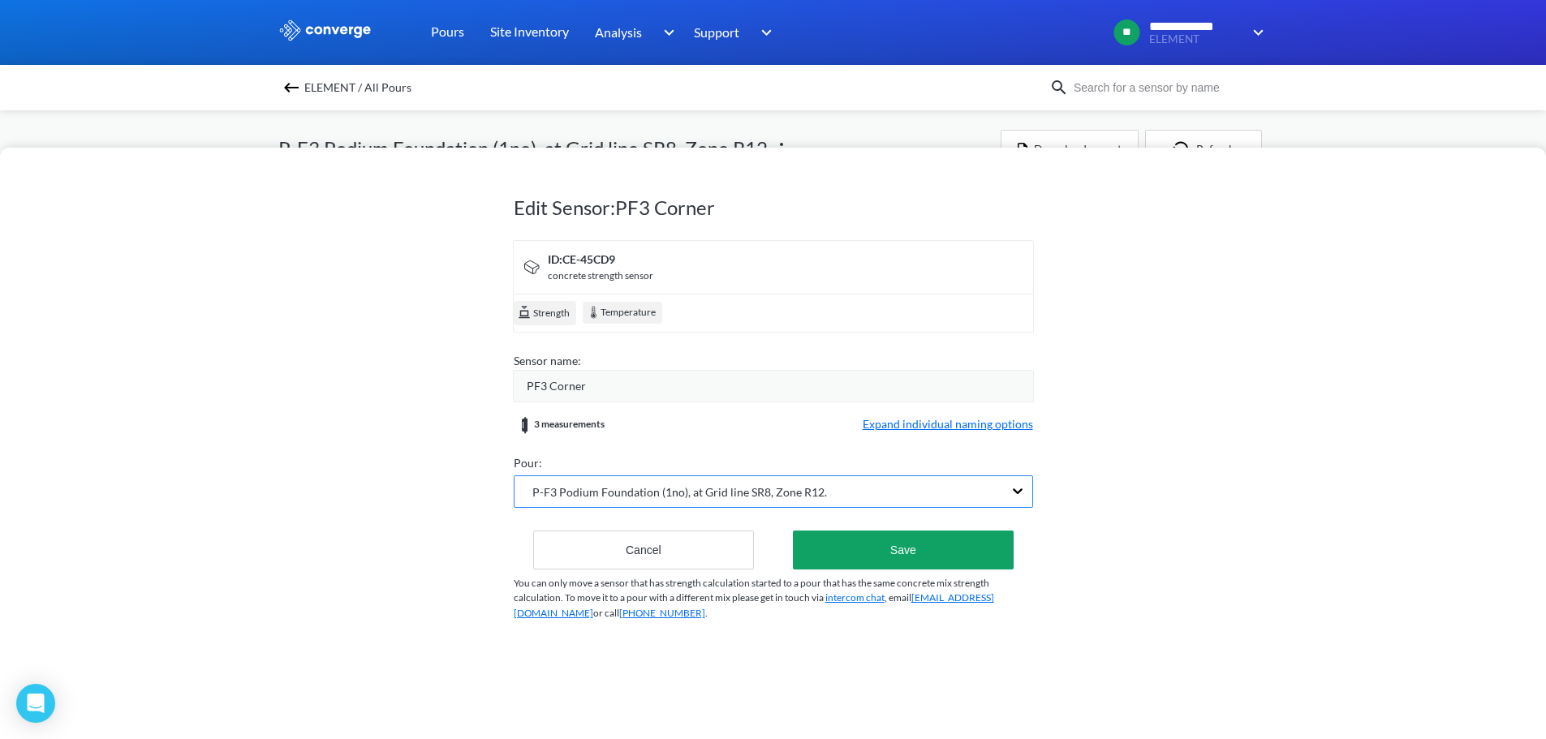
click at [638, 462] on div "Pour: 22 results available. Select is focused , press Down to open the menu, P-…" at bounding box center [773, 482] width 519 height 57
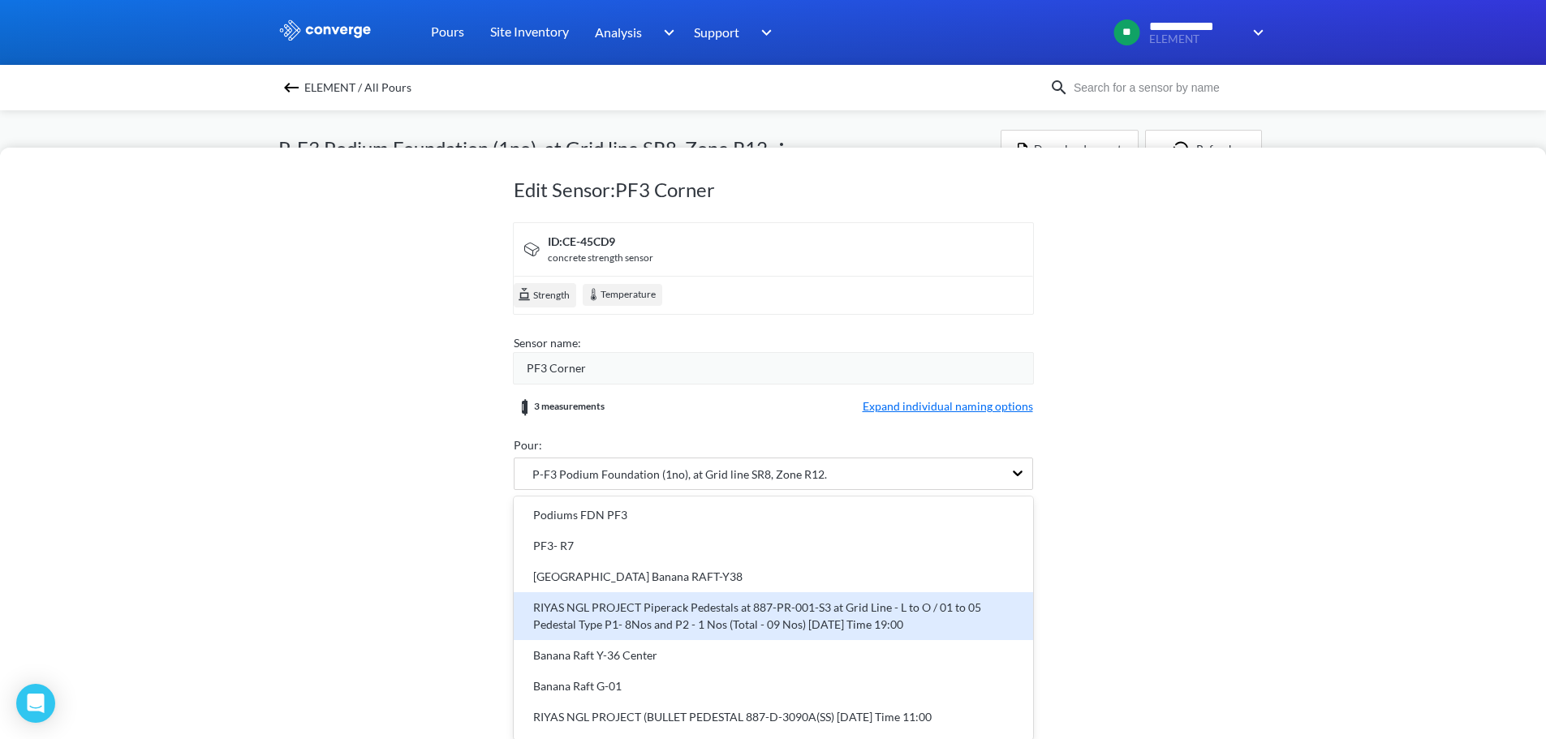
scroll to position [97, 0]
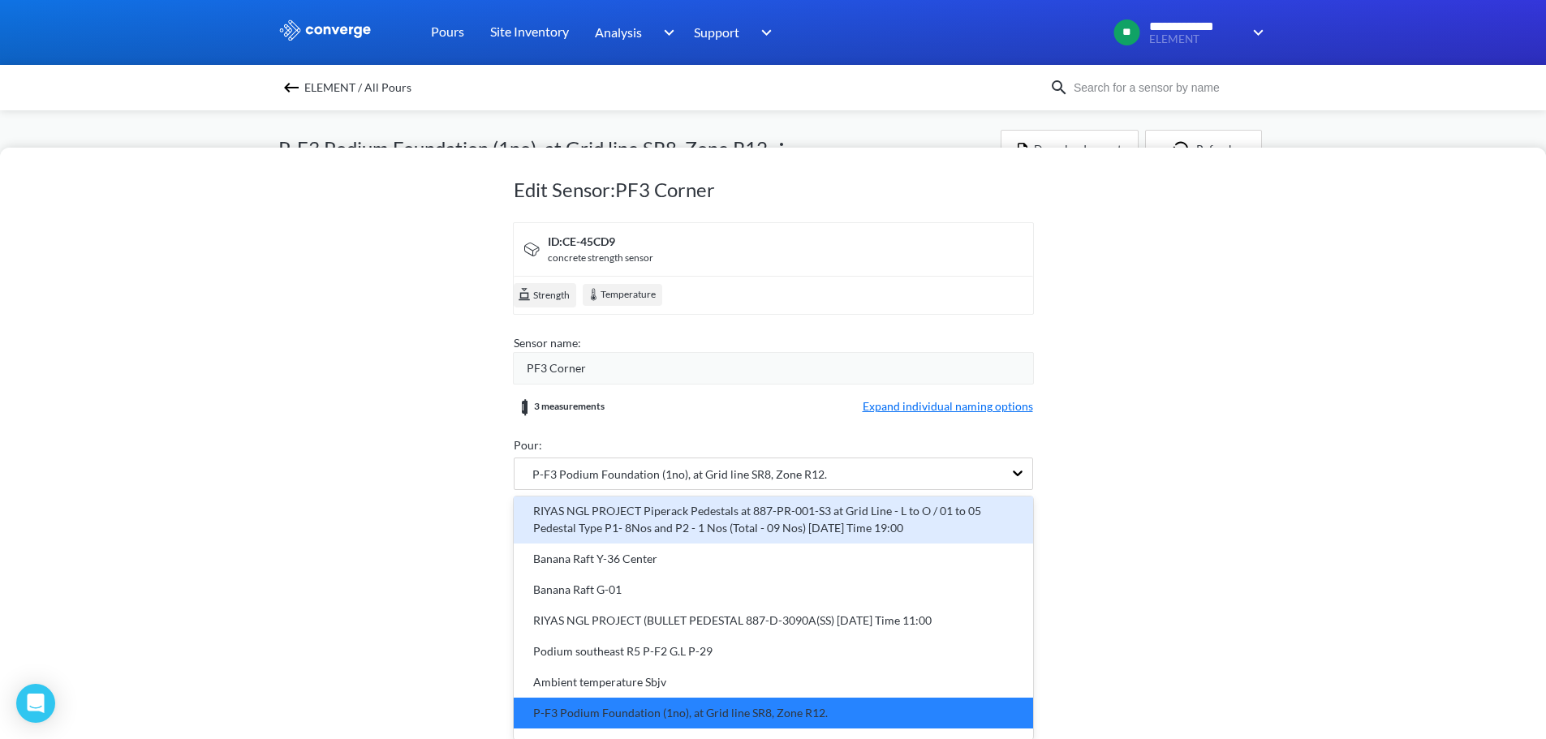
drag, startPoint x: 838, startPoint y: 491, endPoint x: 643, endPoint y: 490, distance: 195.5
click at [660, 490] on div "option undefined focused, 4 of 22. 22 results available. Use Up and Down to cho…" at bounding box center [773, 474] width 519 height 32
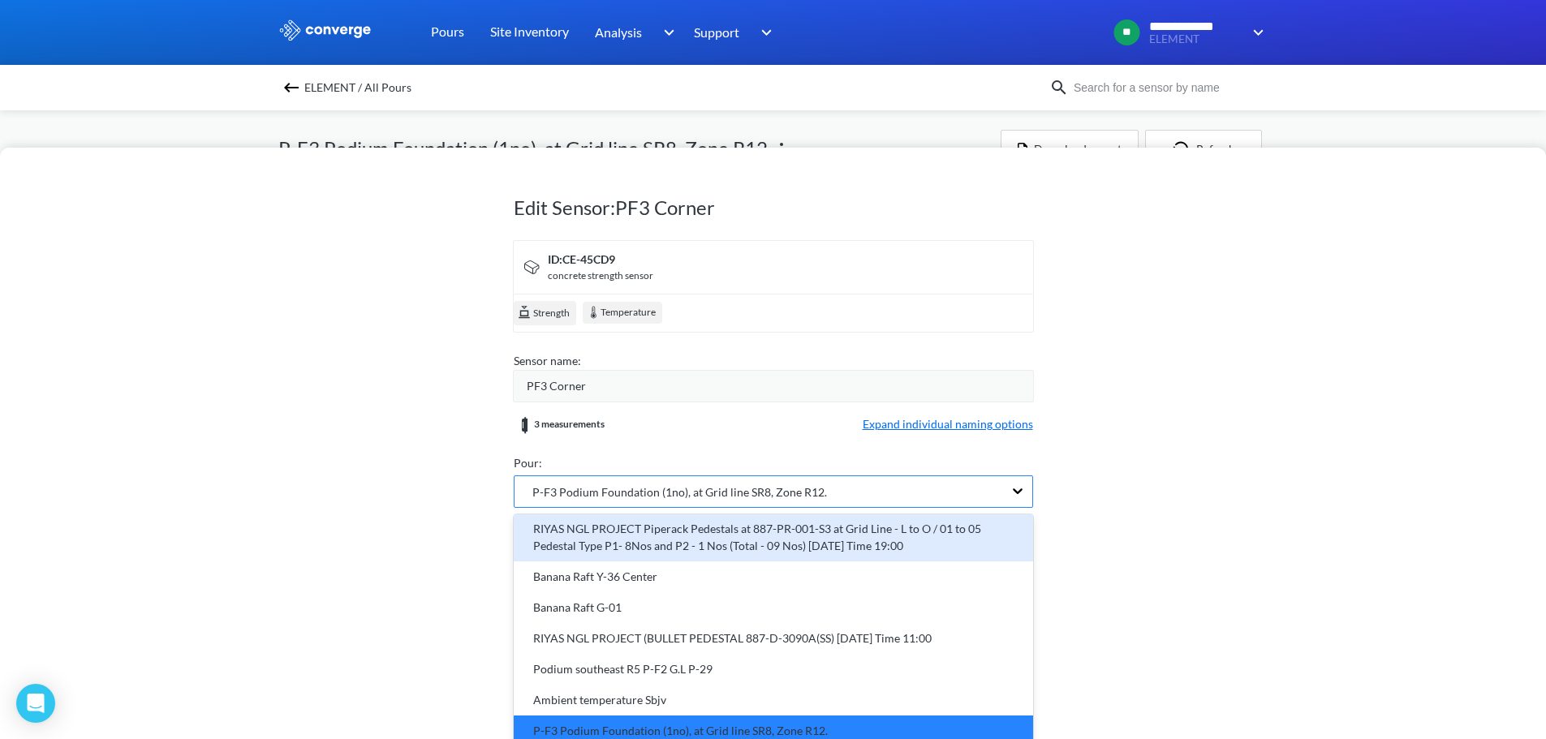
click at [840, 467] on div "Pour: option undefined focused, 4 of 22. 22 results available. Use Up and Down …" at bounding box center [773, 482] width 519 height 57
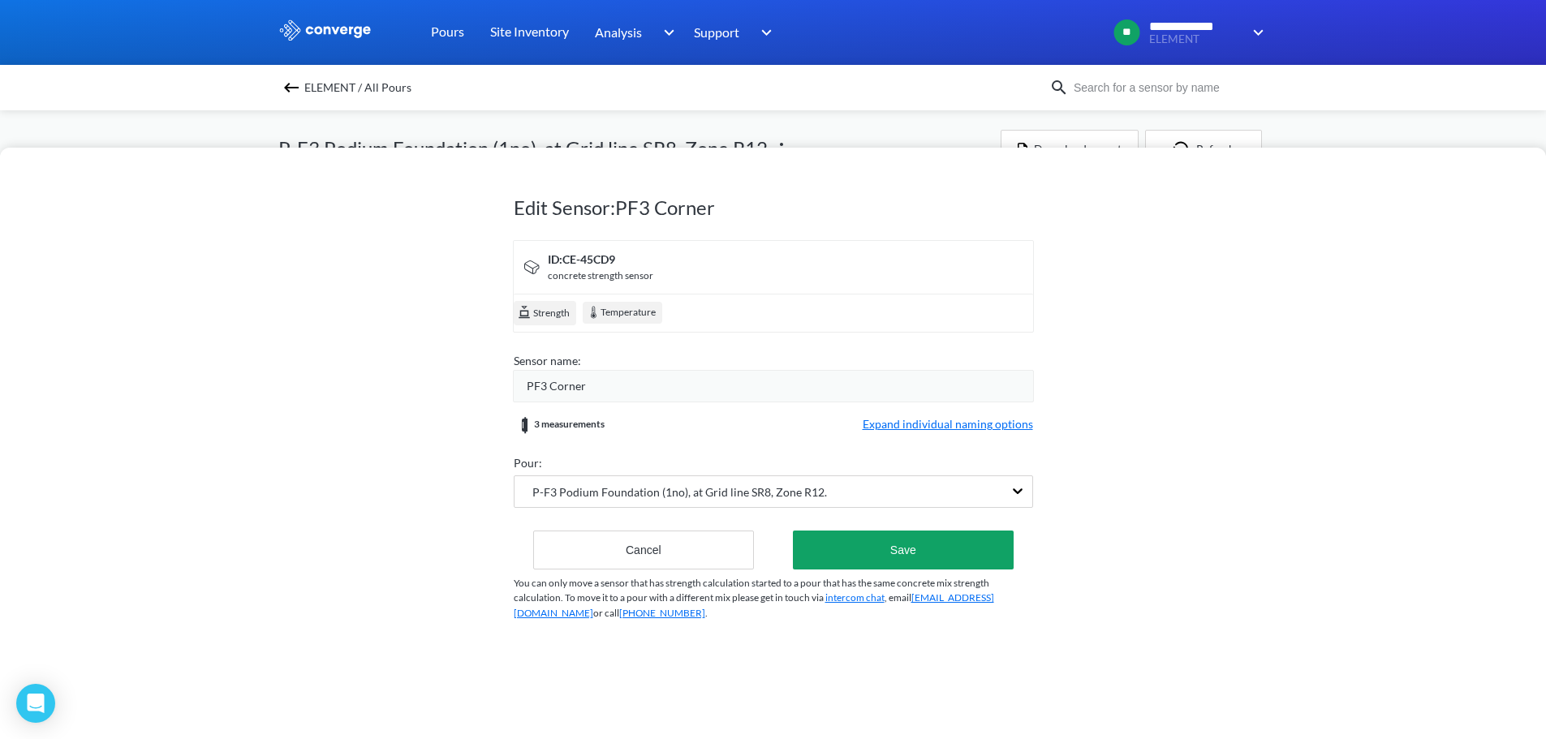
click at [595, 392] on div "PF3 Corner" at bounding box center [780, 386] width 506 height 18
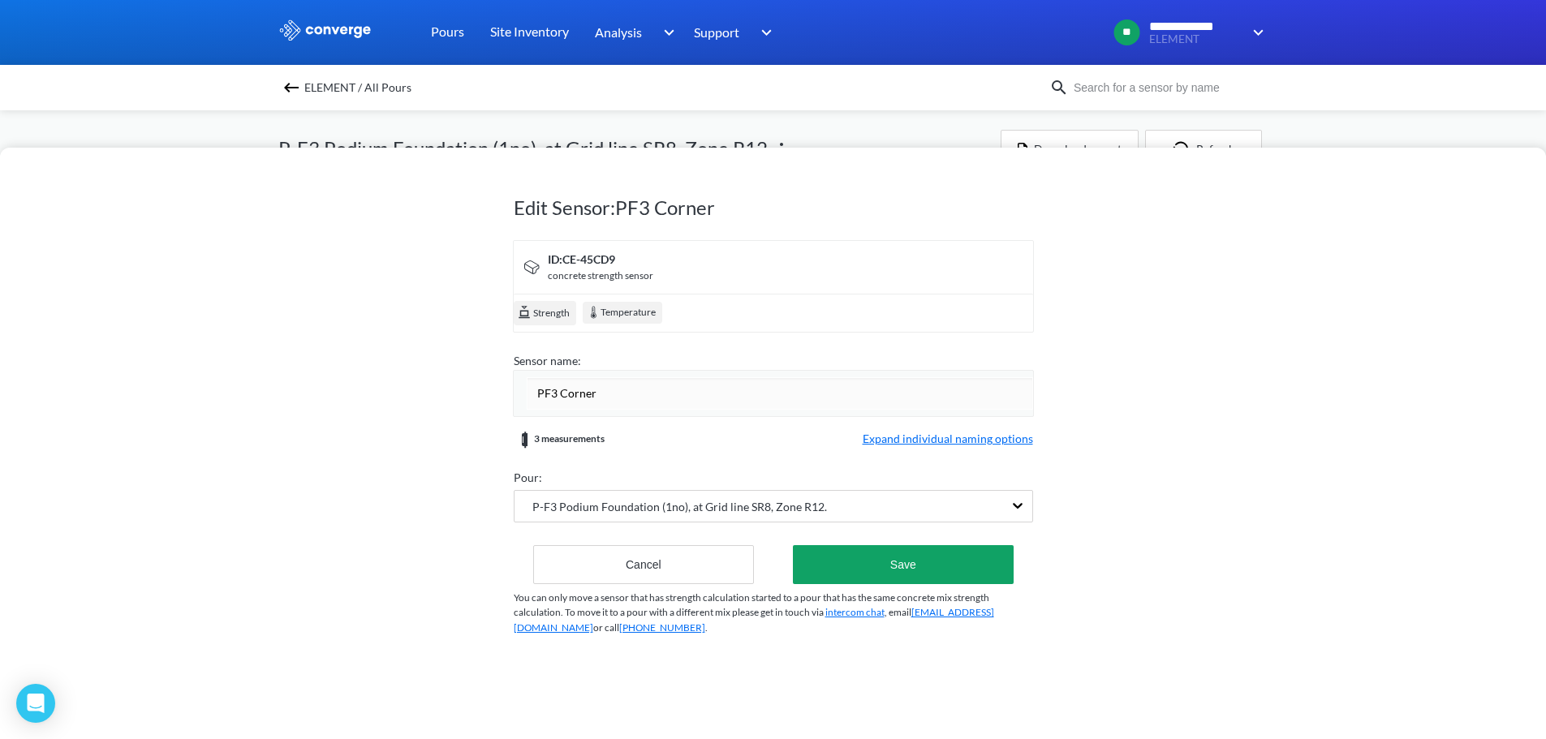
click at [1210, 385] on div "Edit Sensor: PF3 Corner ID: CE-45CD9 concrete strength sensor Strength Temperat…" at bounding box center [773, 443] width 1546 height 591
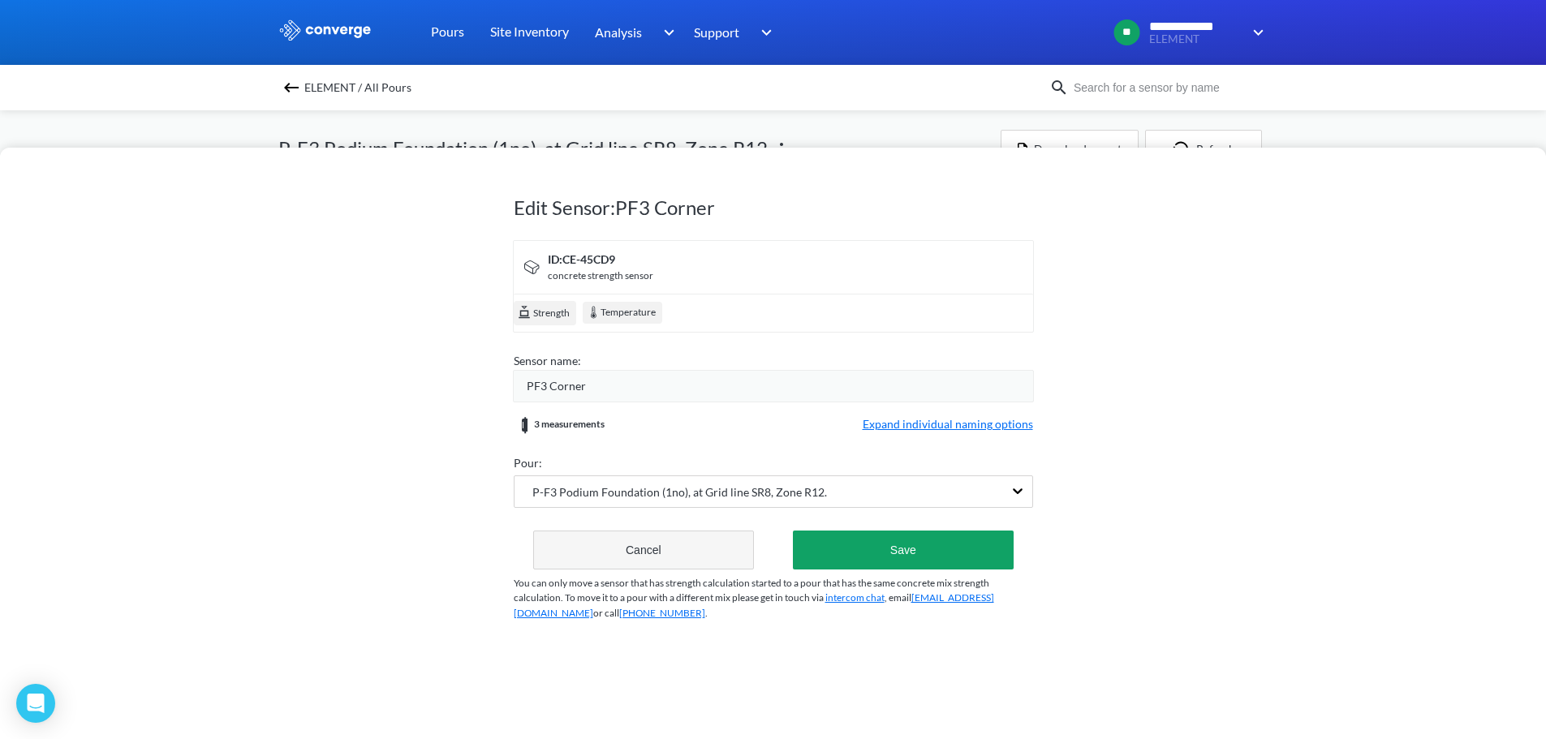
click at [690, 544] on button "Cancel" at bounding box center [643, 550] width 221 height 39
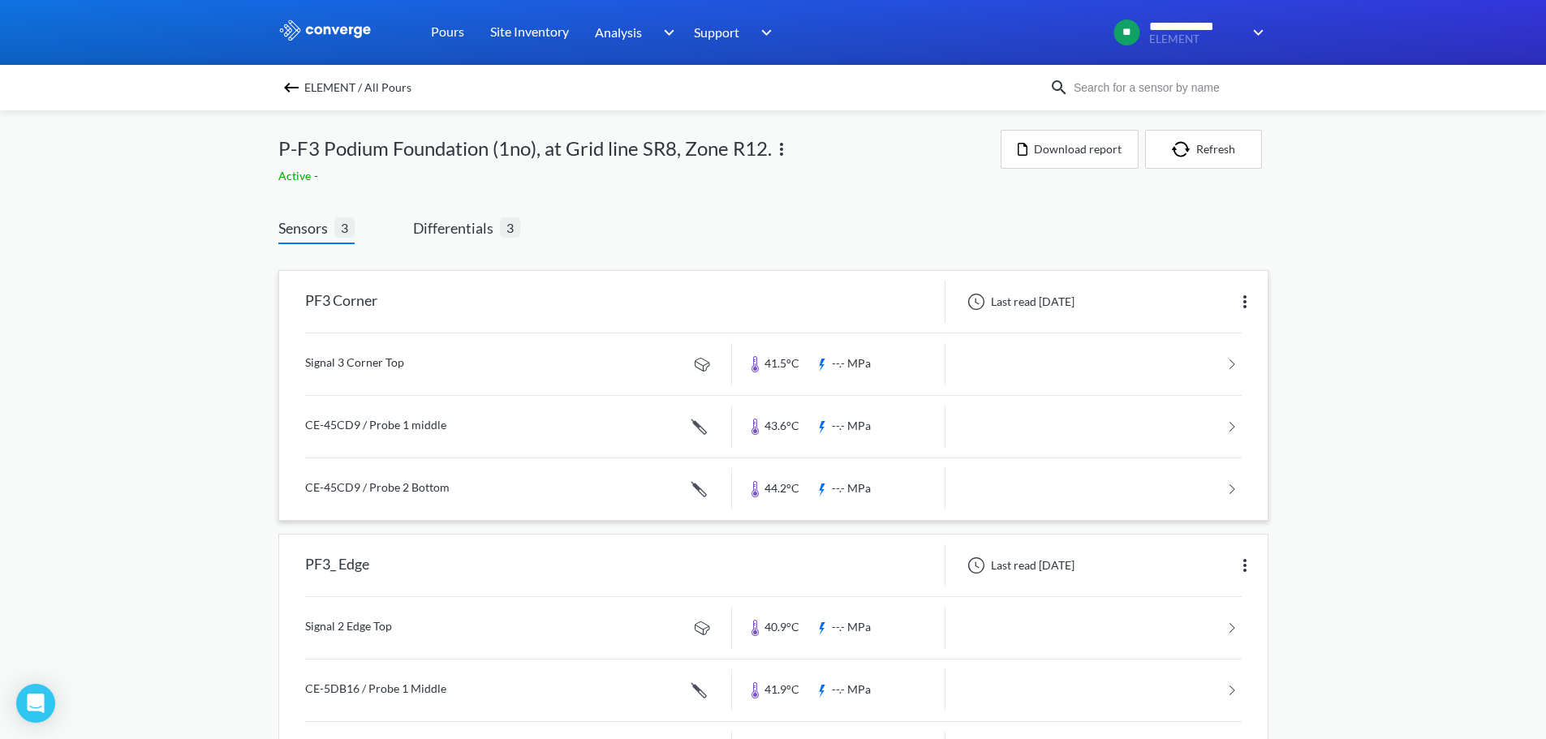
click at [780, 149] on img at bounding box center [781, 149] width 19 height 19
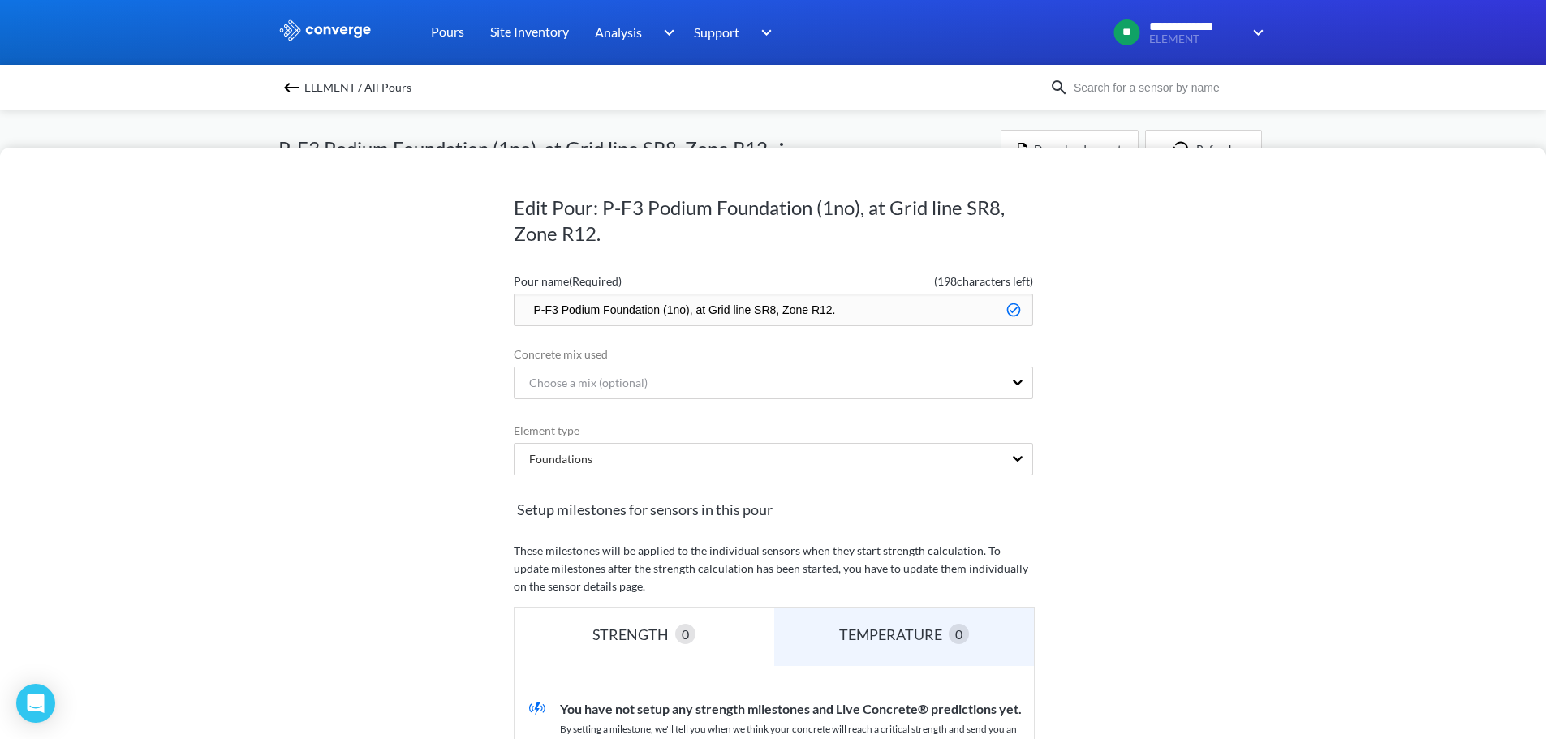
drag, startPoint x: 842, startPoint y: 312, endPoint x: 518, endPoint y: 323, distance: 323.9
click at [518, 323] on input "P-F3 Podium Foundation (1no), at Grid line SR8, Zone R12." at bounding box center [773, 310] width 519 height 32
click at [426, 413] on div "Edit Pour: P-F3 Podium Foundation (1no), at Grid line SR8, Zone R12. Pour name …" at bounding box center [773, 443] width 1546 height 591
click at [922, 111] on div "Edit Pour: P-F3 Podium Foundation (1no), at Grid line SR8, Zone R12. Pour name …" at bounding box center [773, 369] width 1546 height 739
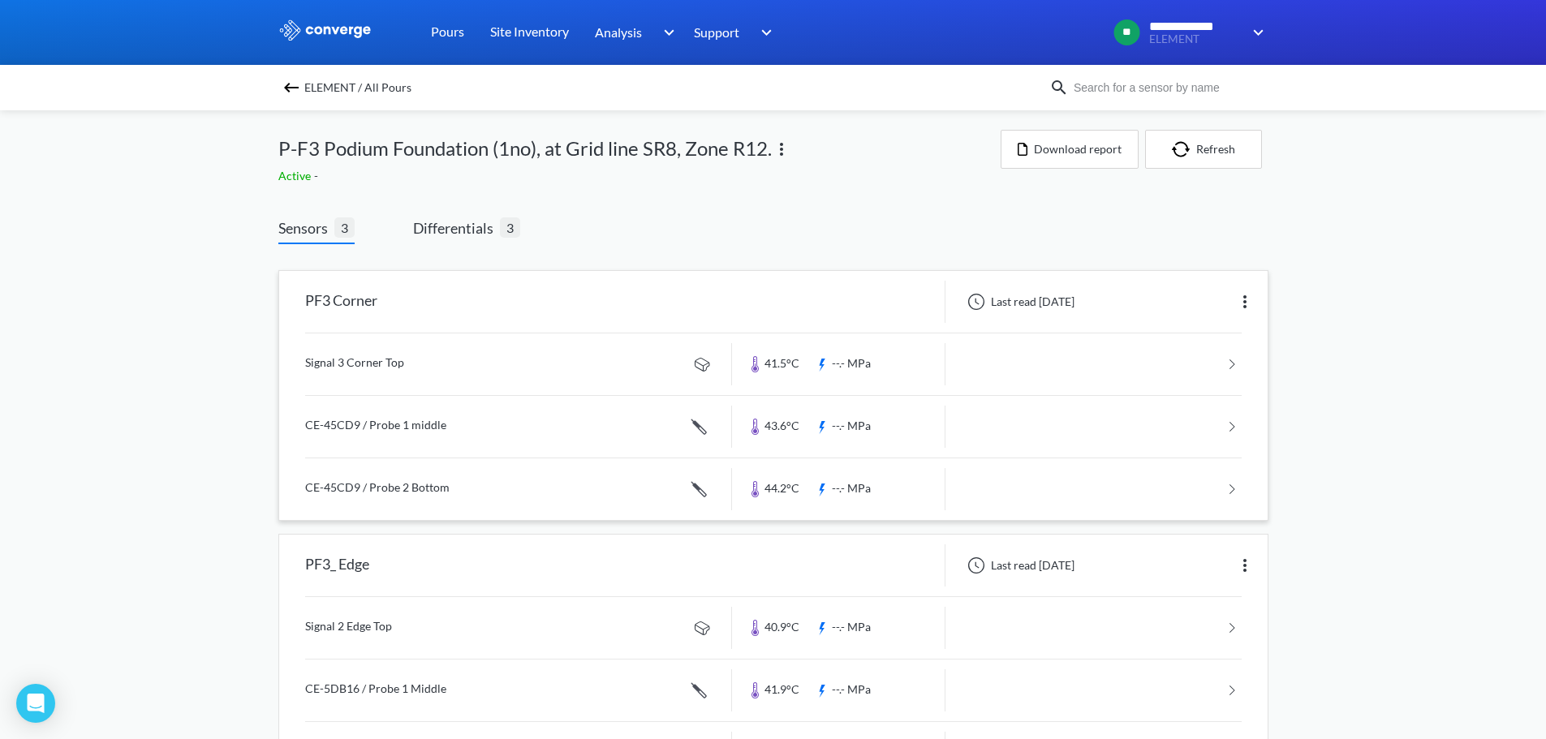
click at [471, 359] on link at bounding box center [773, 364] width 936 height 62
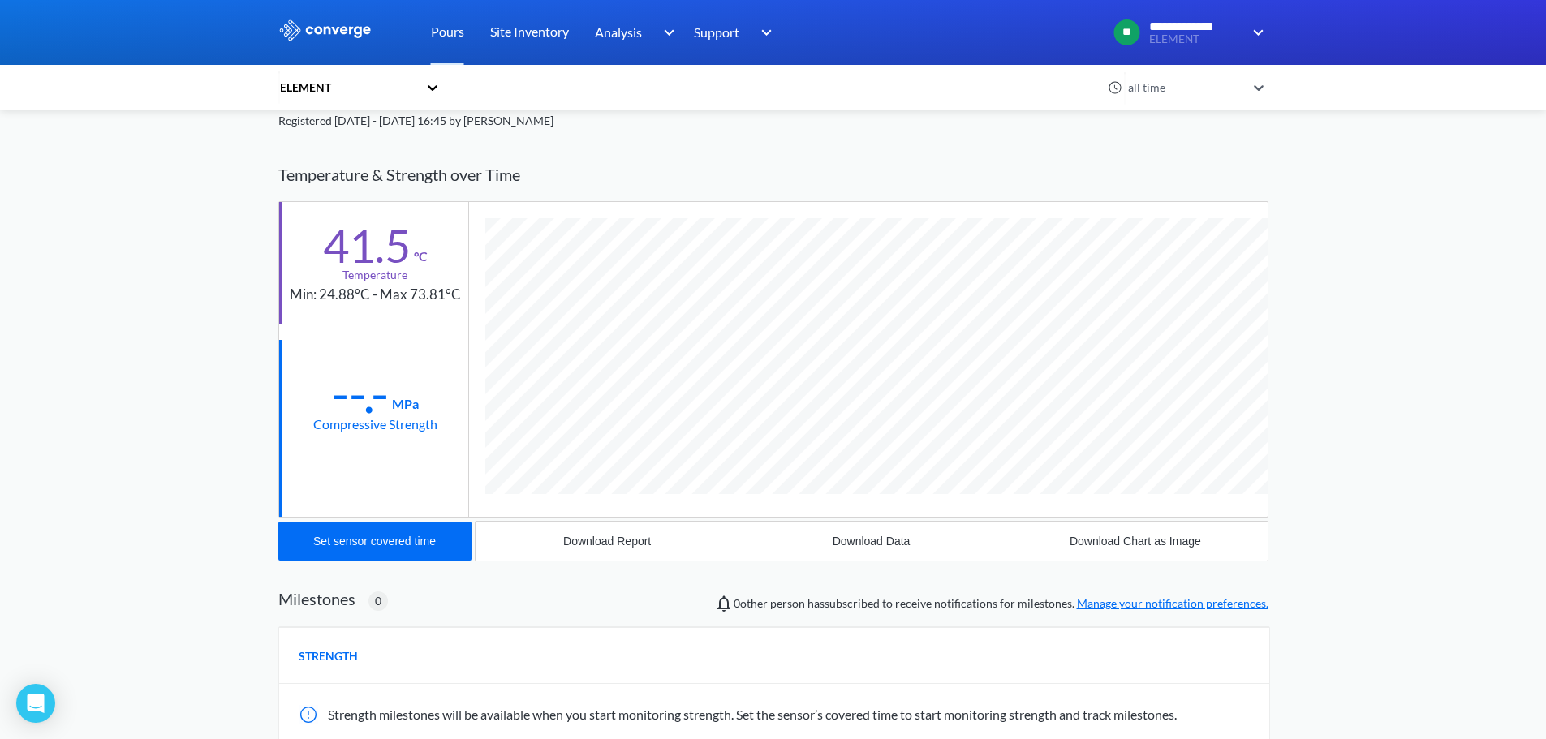
scroll to position [81, 0]
click at [874, 539] on div "Download Data" at bounding box center [871, 540] width 78 height 13
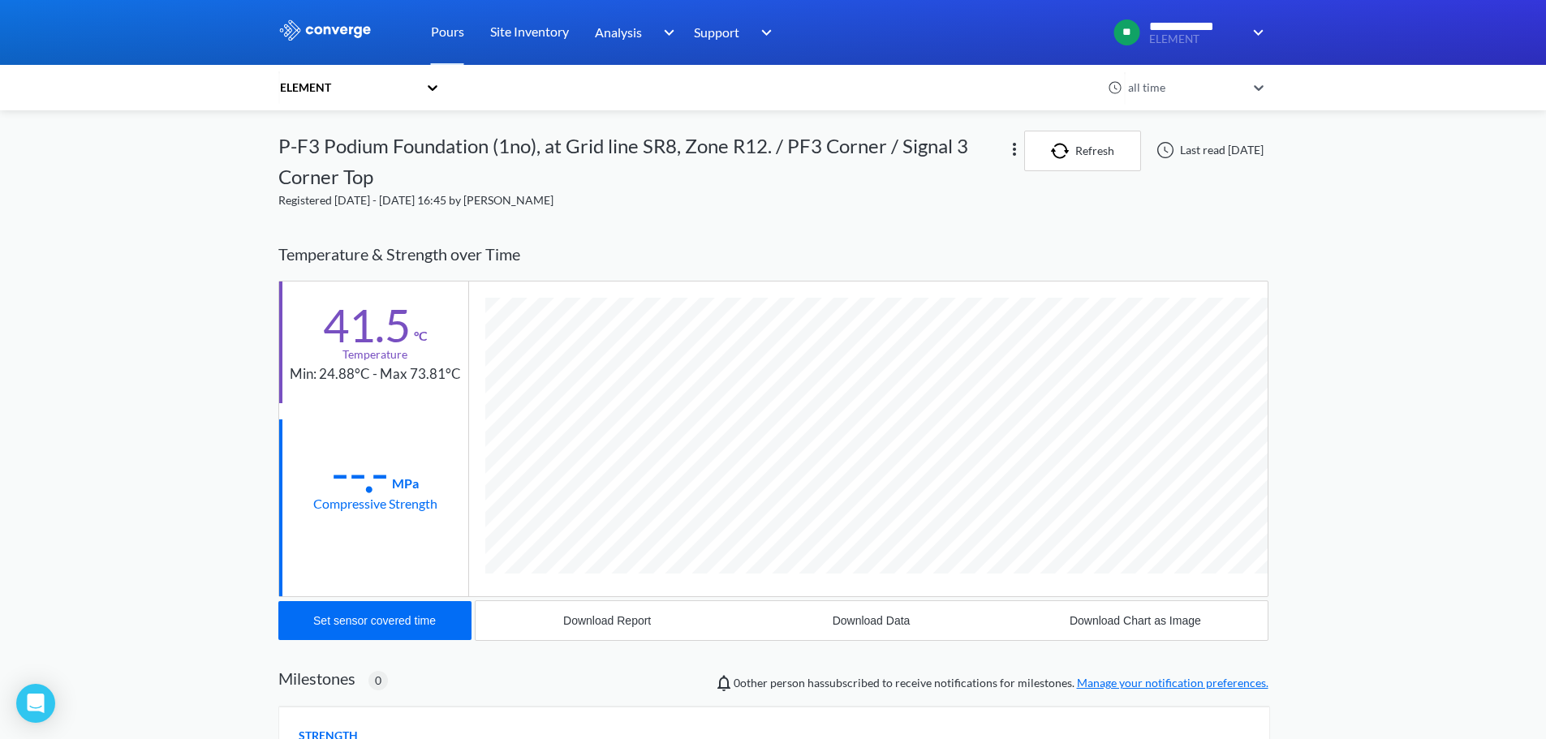
scroll to position [0, 0]
